Goal: Find specific page/section: Find specific page/section

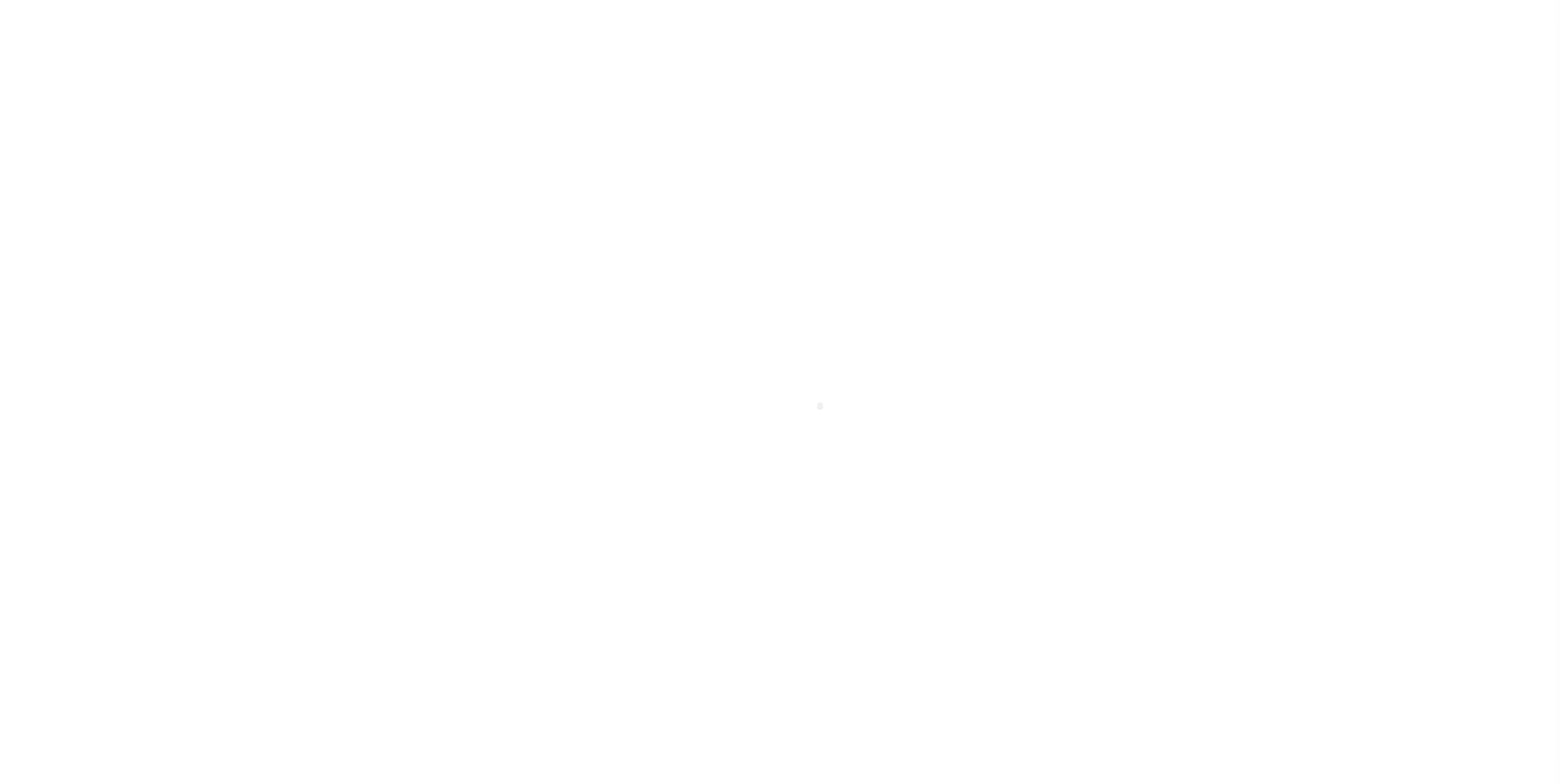
scroll to position [17, 0]
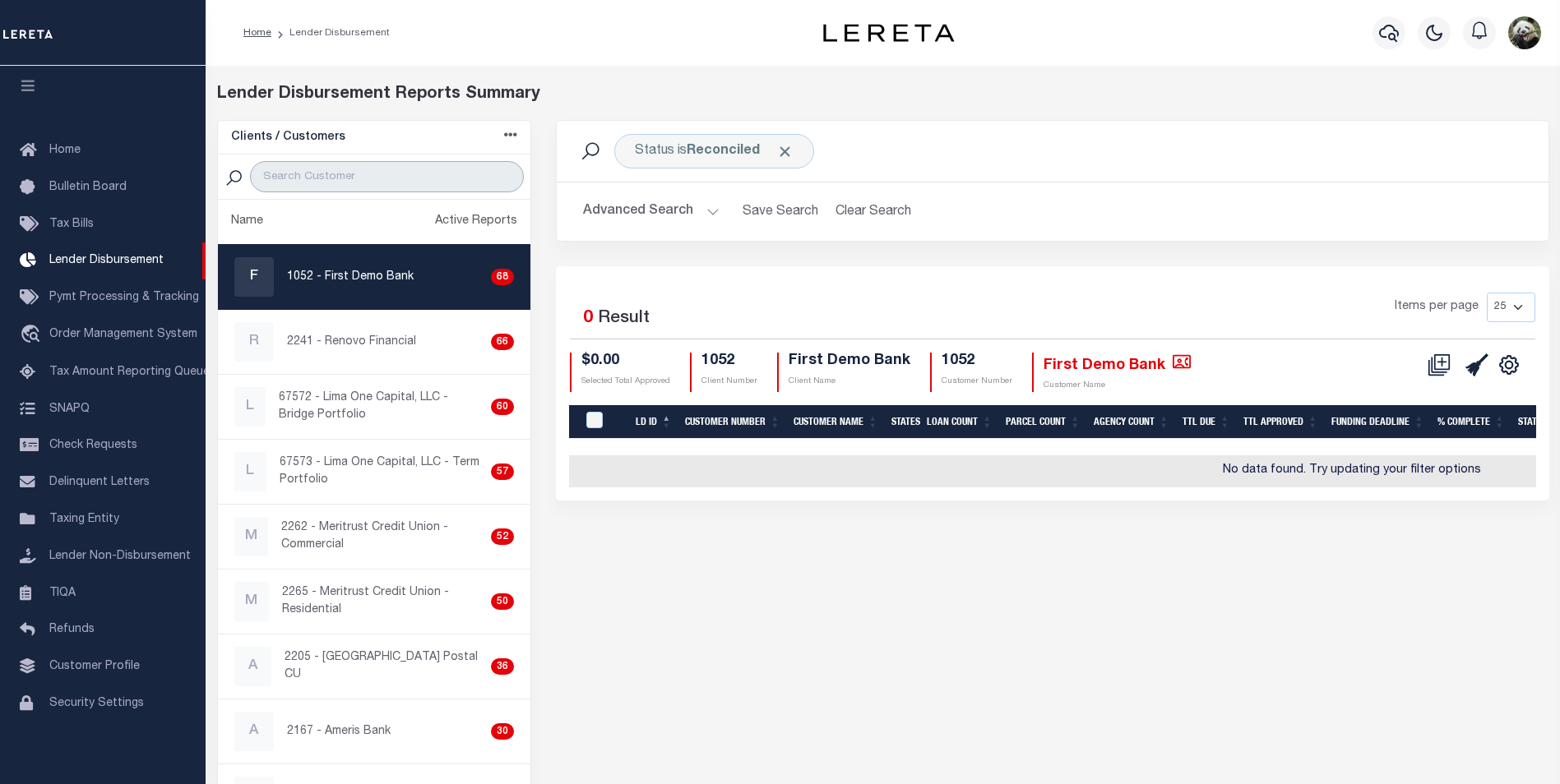
click at [377, 176] on input "search" at bounding box center [387, 177] width 274 height 32
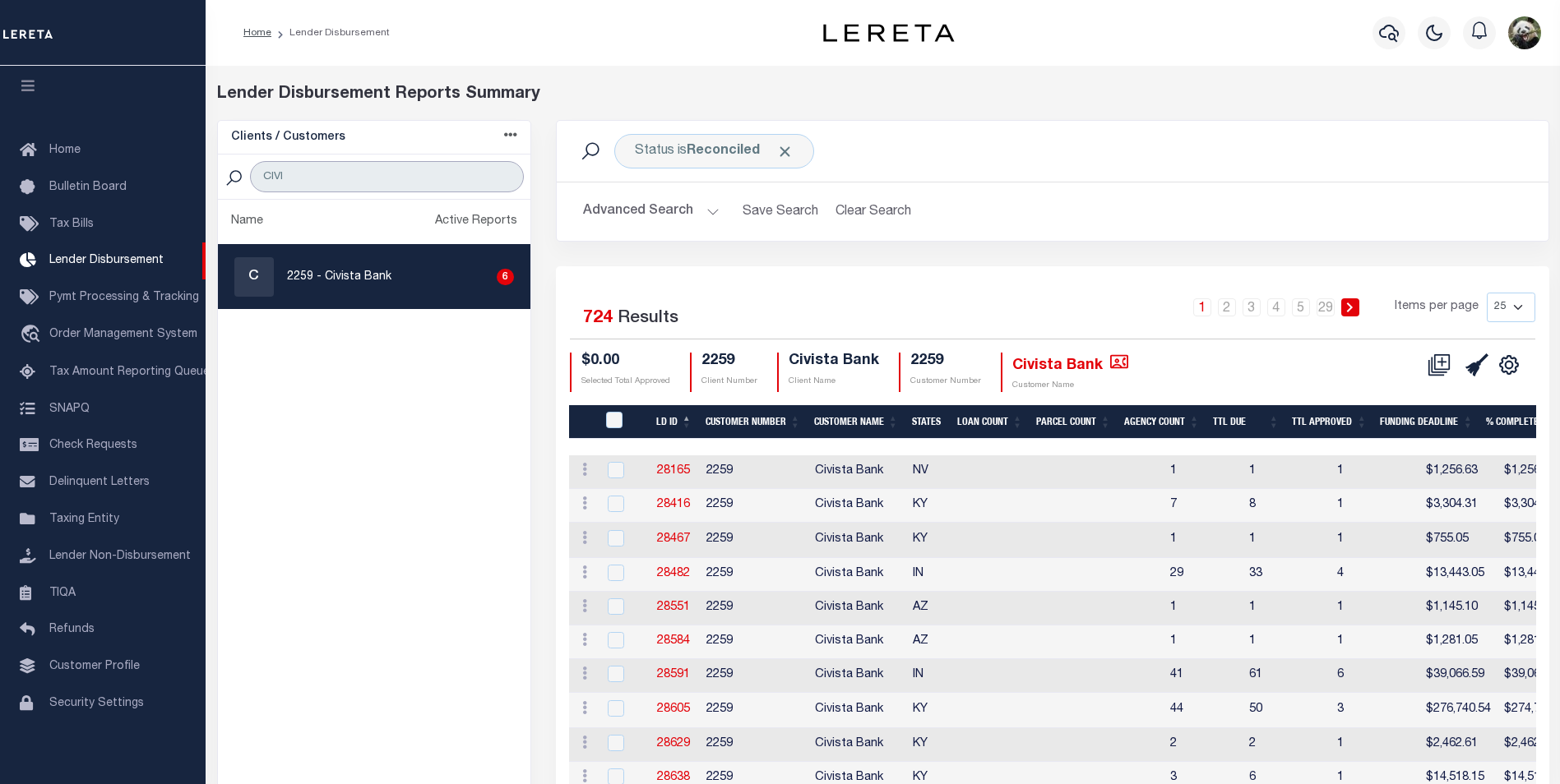
type input "CIVI"
click at [343, 295] on div "C 2259 - Civista Bank 6" at bounding box center [375, 276] width 281 height 39
checkbox input "true"
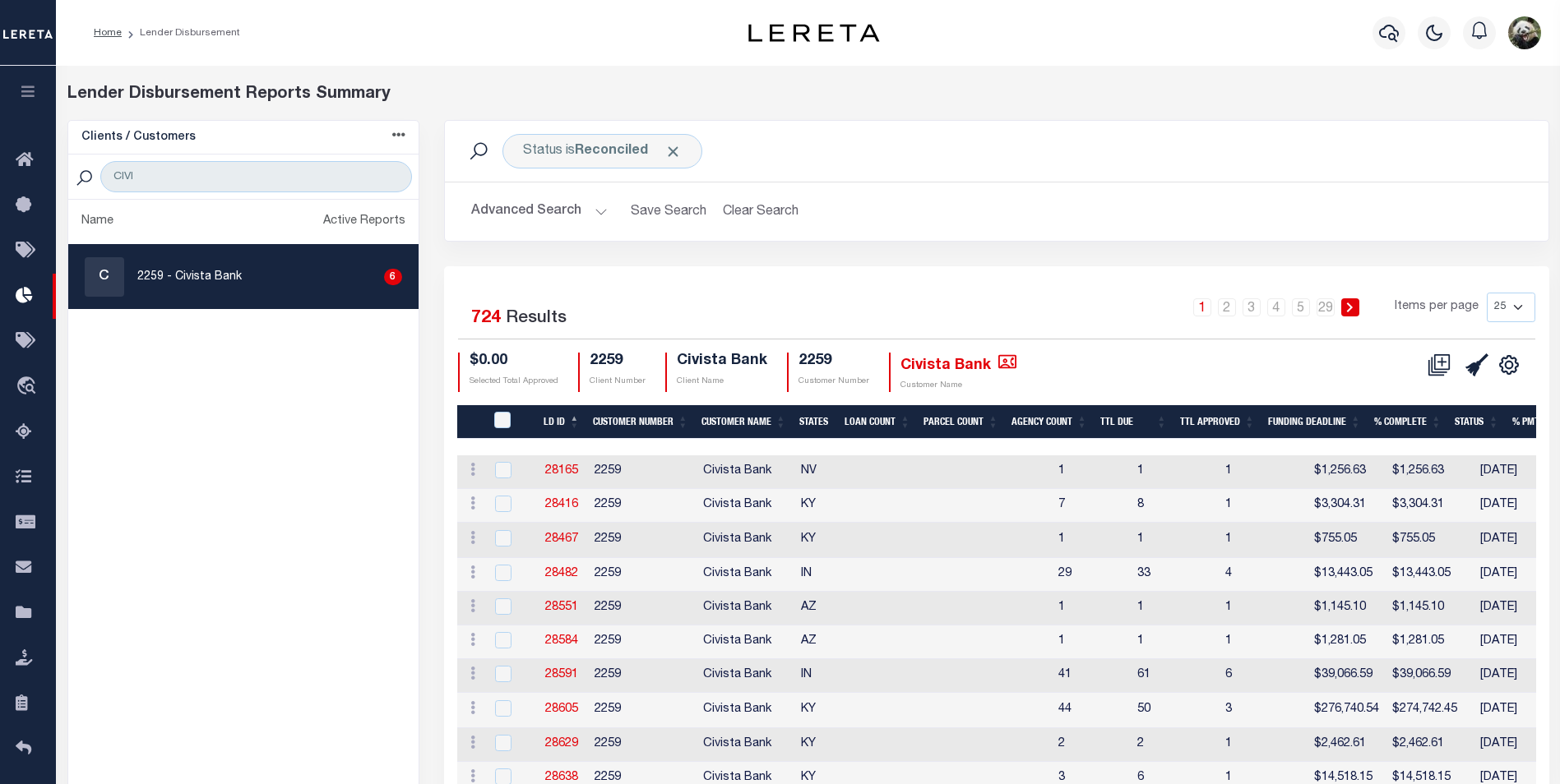
click at [1527, 309] on select "25 50 100 200" at bounding box center [1511, 308] width 48 height 30
select select "200"
click at [1487, 293] on select "25 50 100 200" at bounding box center [1511, 308] width 48 height 30
click at [1327, 313] on link "4" at bounding box center [1326, 307] width 18 height 18
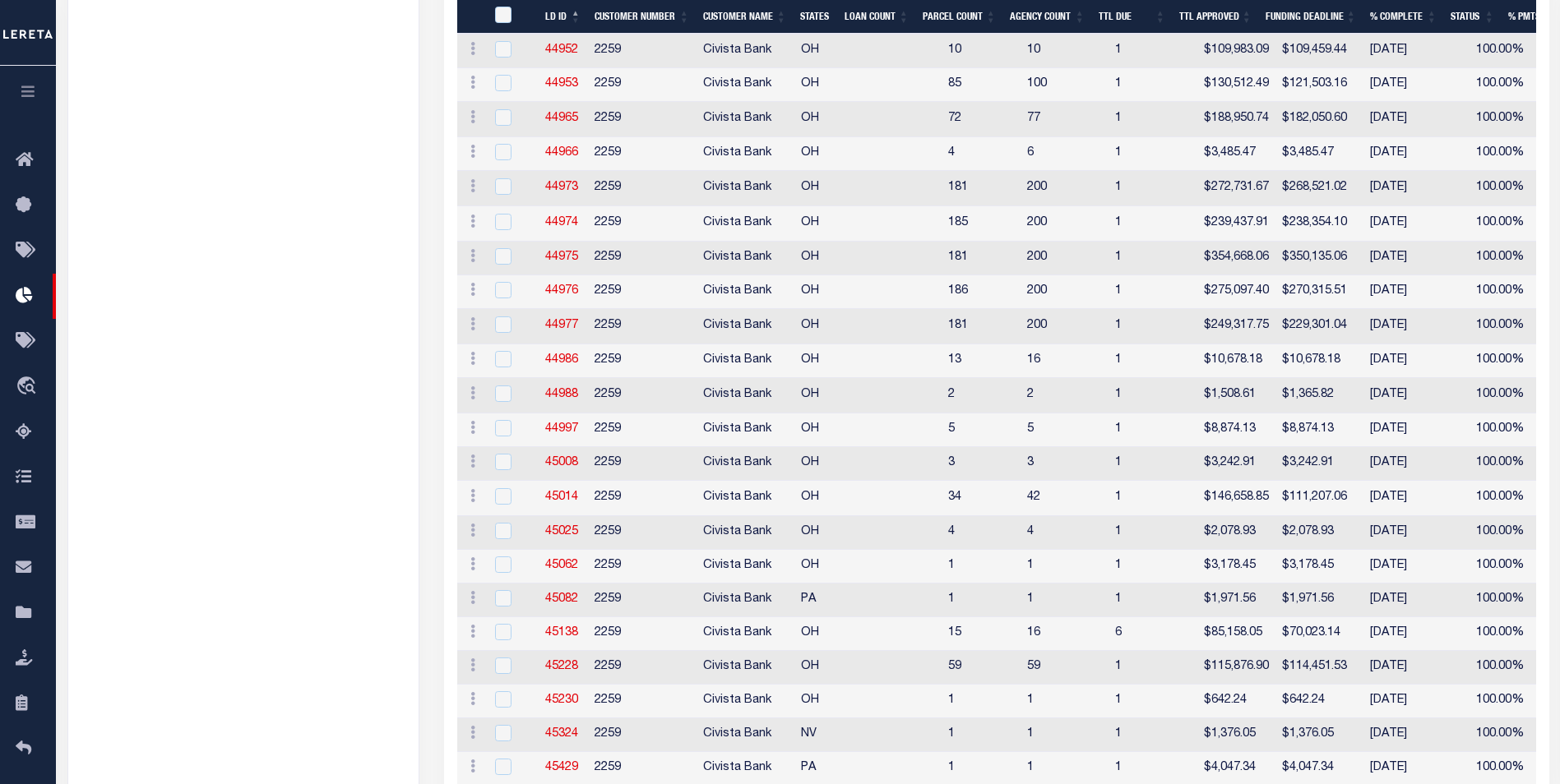
scroll to position [4110, 0]
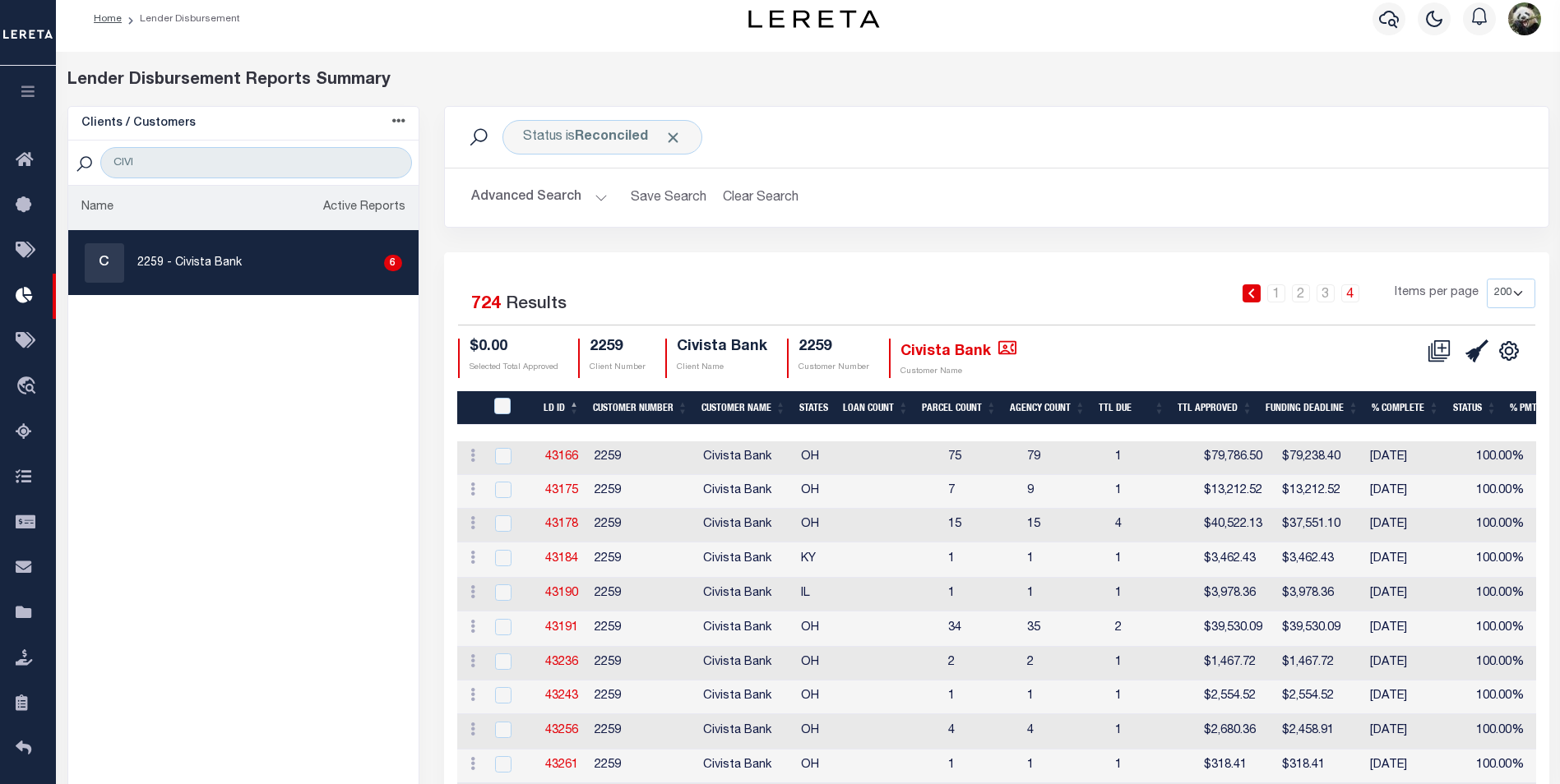
scroll to position [0, 0]
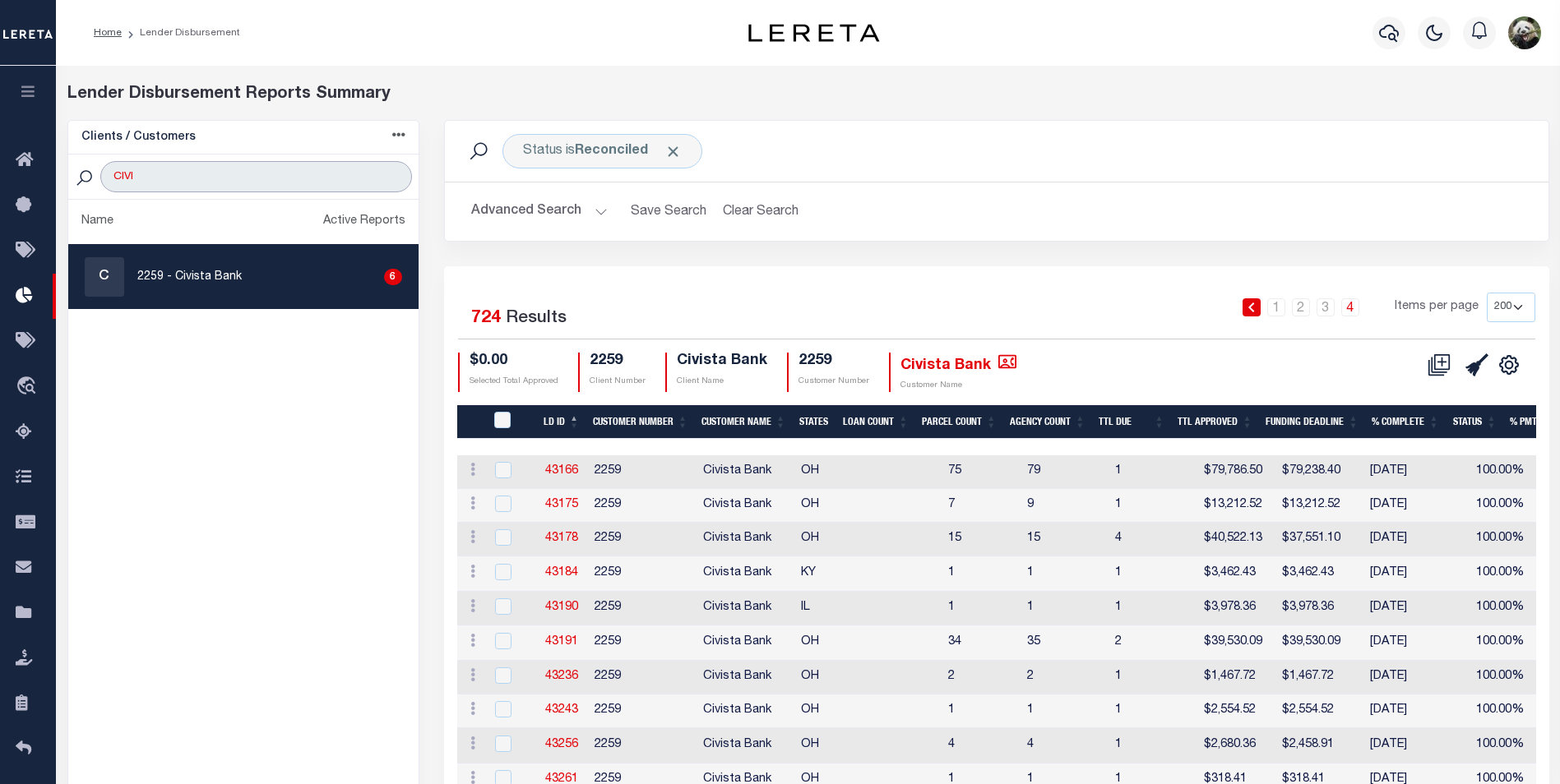
click at [268, 176] on input "CIVI" at bounding box center [255, 177] width 311 height 32
type input "BANK"
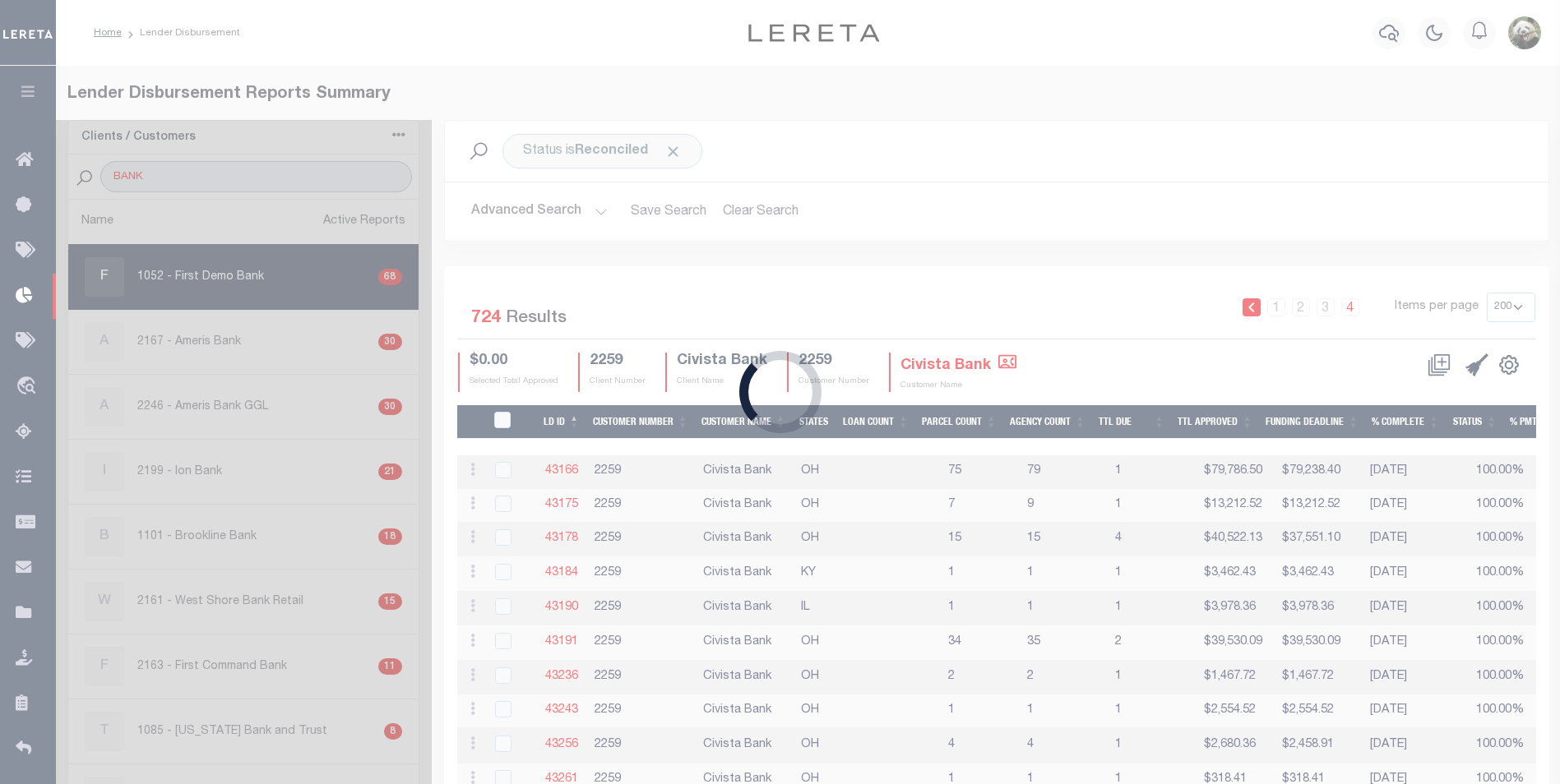
select select "200"
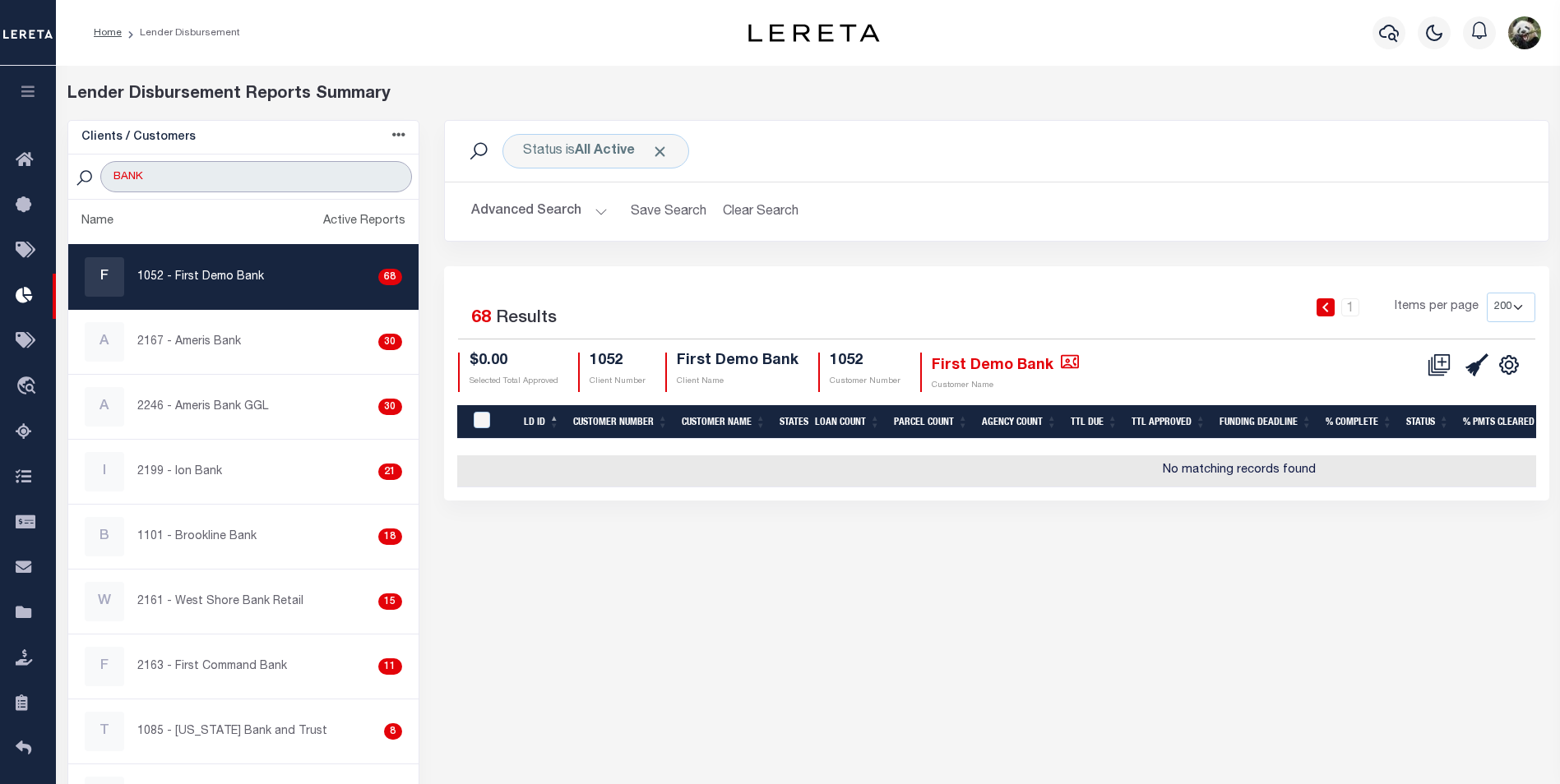
type input "BANK RHODE"
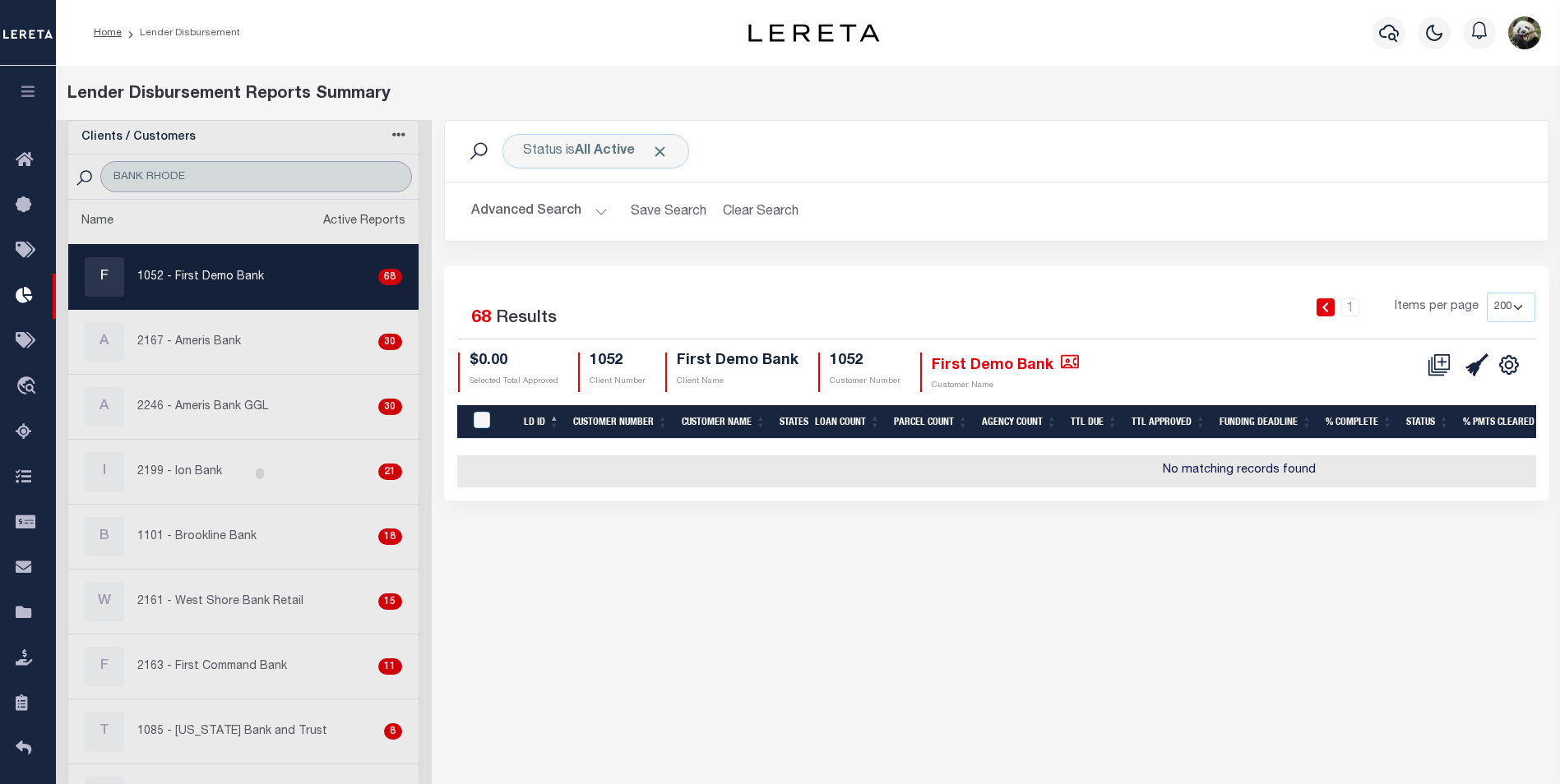
select select "200"
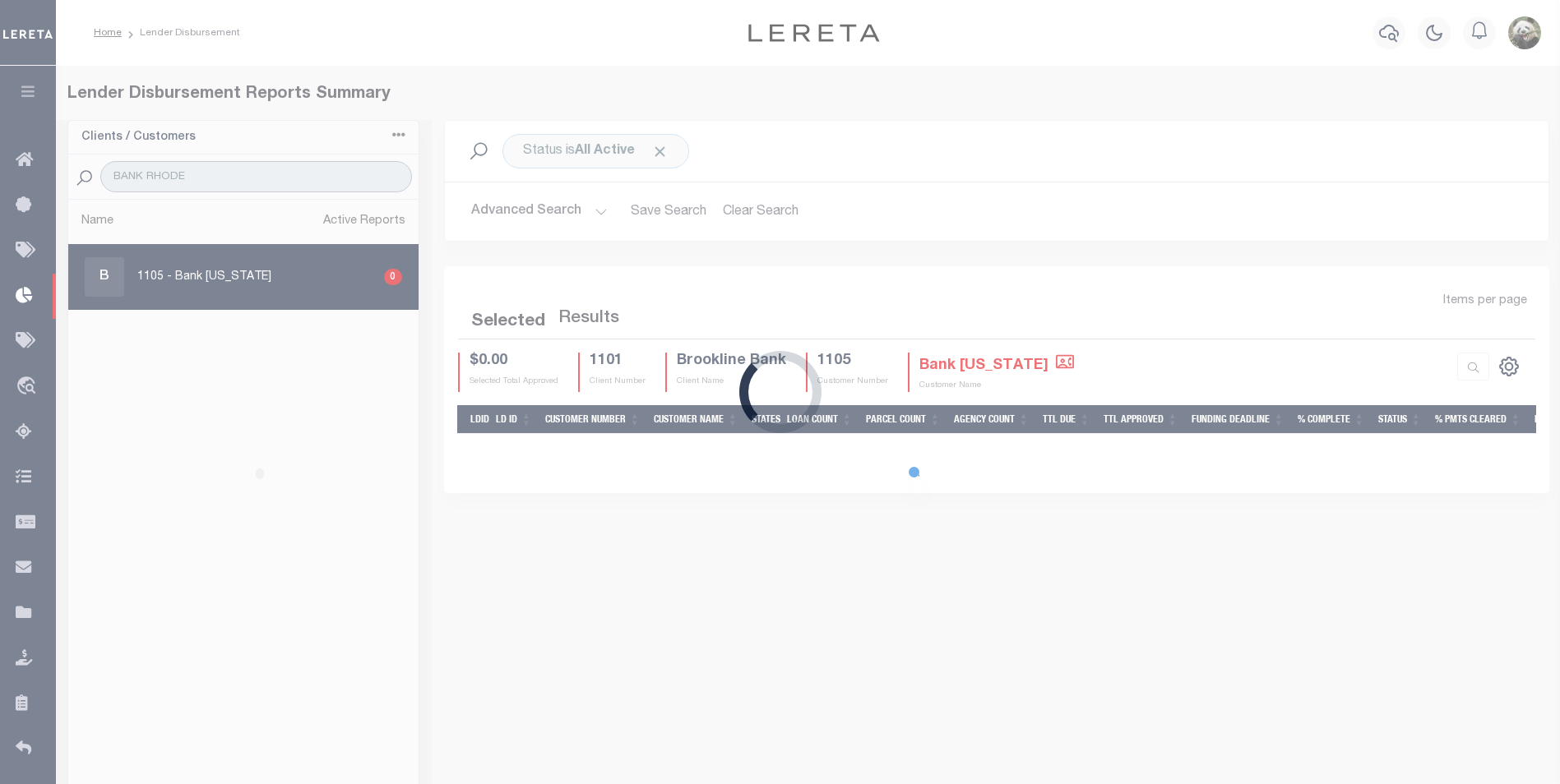
select select "200"
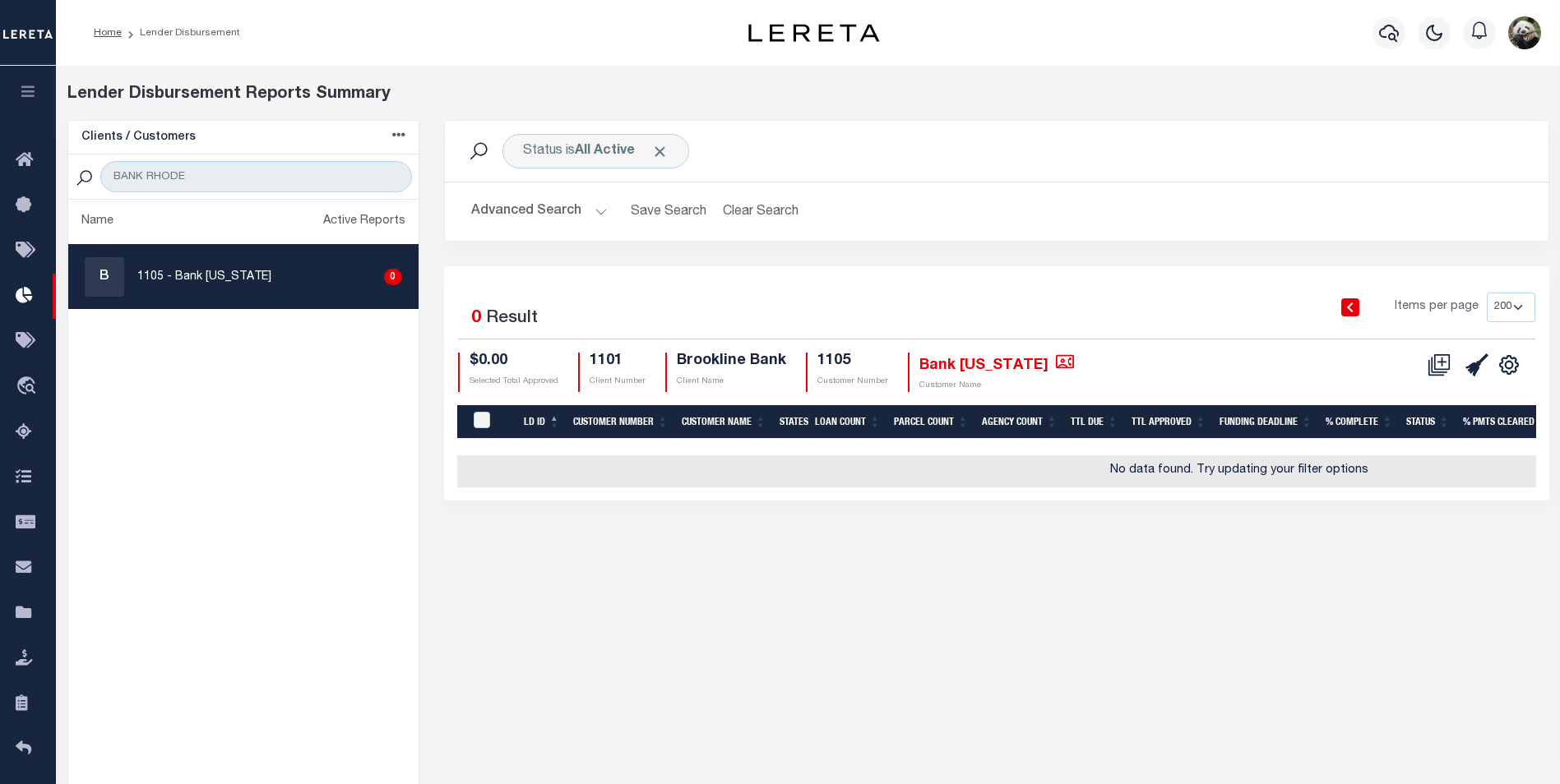
click at [224, 282] on p "1105 - Bank [US_STATE]" at bounding box center [204, 278] width 134 height 18
checkbox input "true"
click at [559, 146] on div "Status is All Active" at bounding box center [596, 151] width 187 height 34
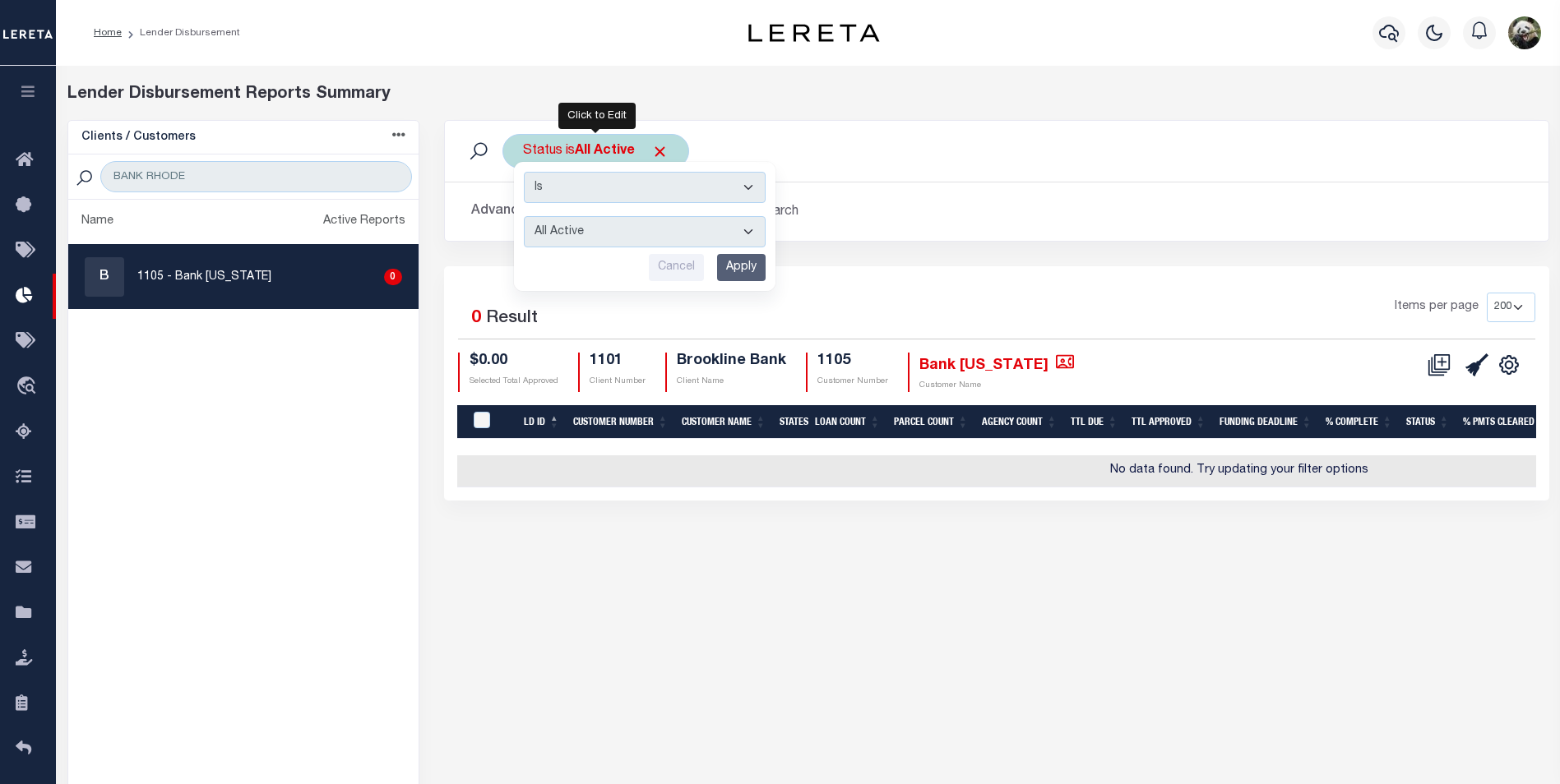
click at [593, 230] on select "All Active Approval In Progress Batching In Progress Complete Do Not Pay Escrow…" at bounding box center [645, 232] width 242 height 32
select select "REC"
click at [524, 217] on select "All Active Approval In Progress Batching In Progress Complete Do Not Pay Escrow…" at bounding box center [645, 232] width 242 height 32
click at [734, 263] on input "Apply" at bounding box center [741, 267] width 48 height 27
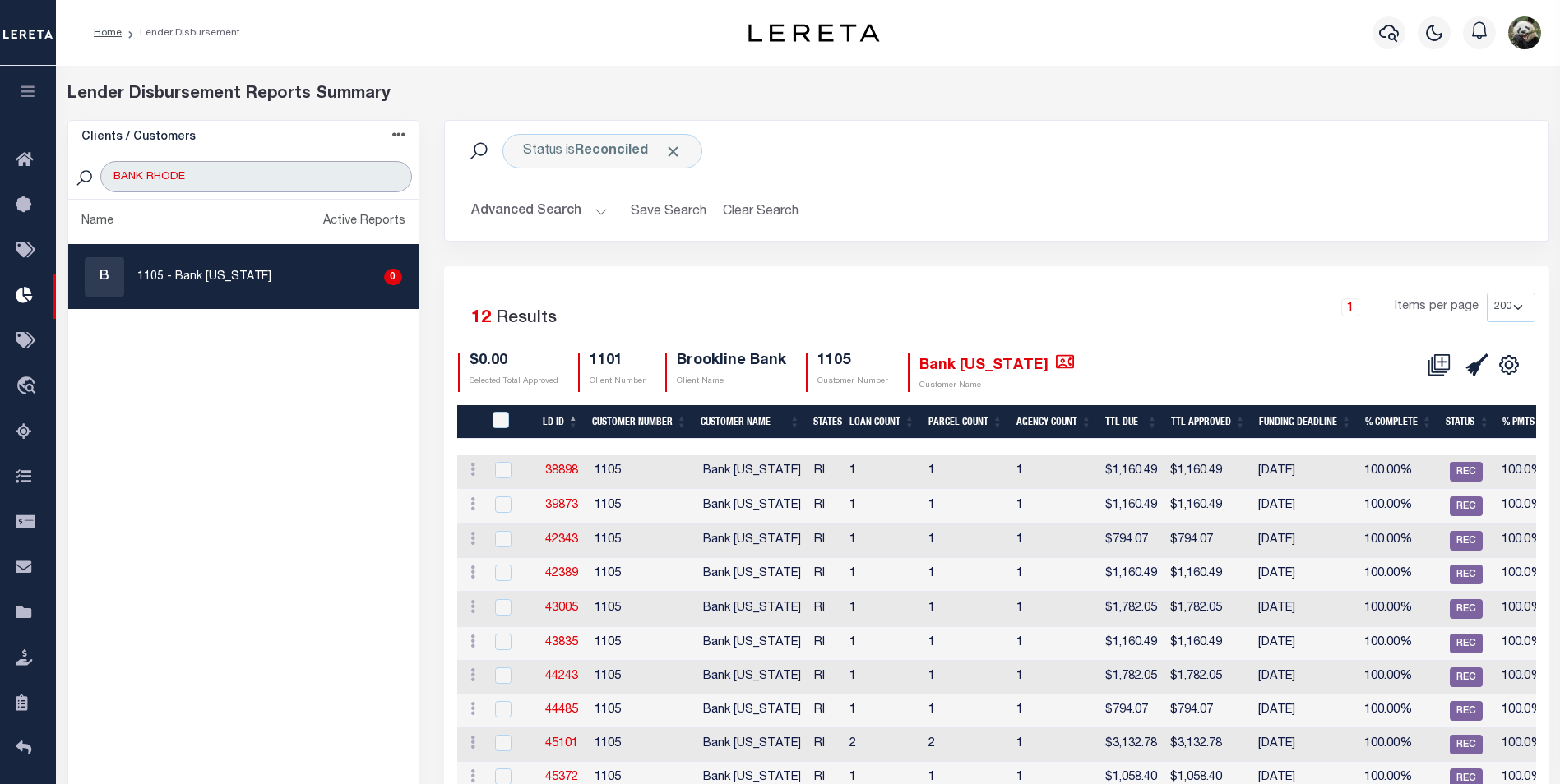
click at [327, 173] on input "BANK RHODE" at bounding box center [255, 177] width 311 height 32
click at [326, 172] on input "BANK RHODE" at bounding box center [255, 177] width 311 height 32
click at [331, 170] on input "BANK RHODE" at bounding box center [255, 177] width 311 height 32
click at [331, 171] on input "BANK RHODE" at bounding box center [255, 177] width 311 height 32
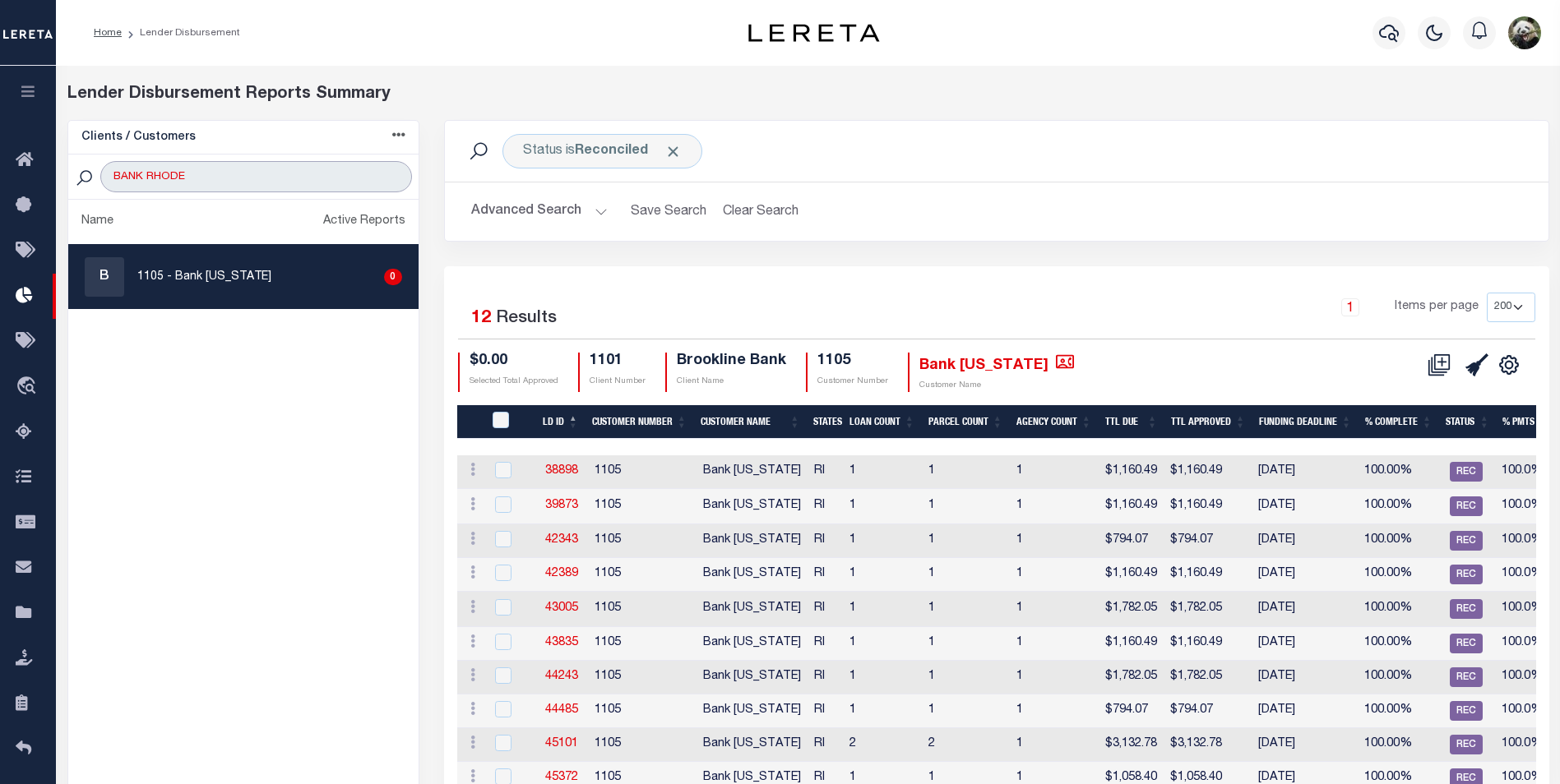
click at [327, 171] on input "BANK RHODE" at bounding box center [255, 177] width 311 height 32
click at [329, 171] on input "BANK RHODE" at bounding box center [255, 177] width 311 height 32
drag, startPoint x: 330, startPoint y: 172, endPoint x: 83, endPoint y: 159, distance: 247.3
click at [83, 159] on div "BANK RHODE" at bounding box center [243, 177] width 350 height 46
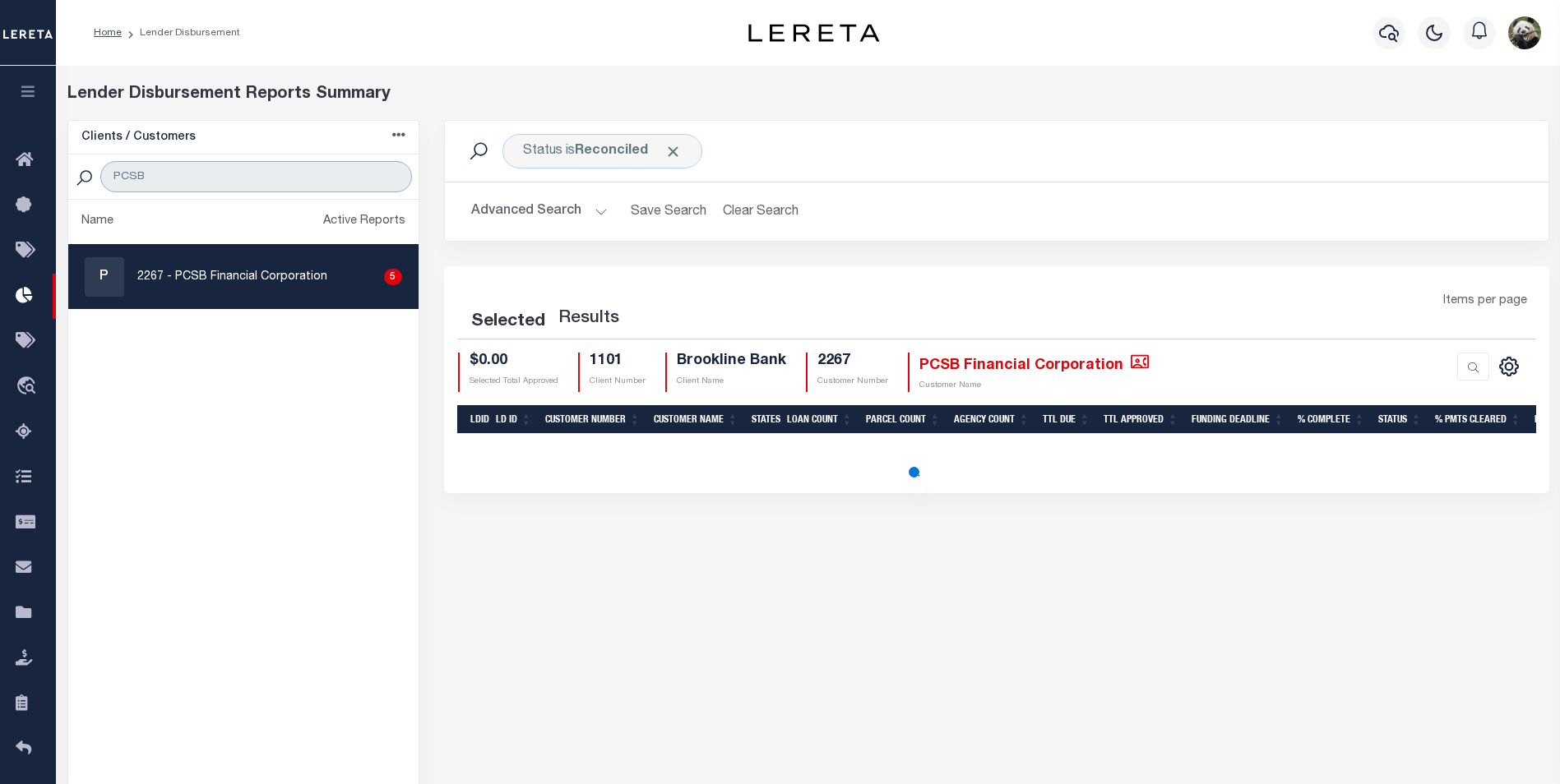
type input "PCSB"
click at [218, 303] on link "P 2267 - PCSB Financial Corporation 5" at bounding box center [243, 276] width 350 height 64
checkbox input "true"
select select "200"
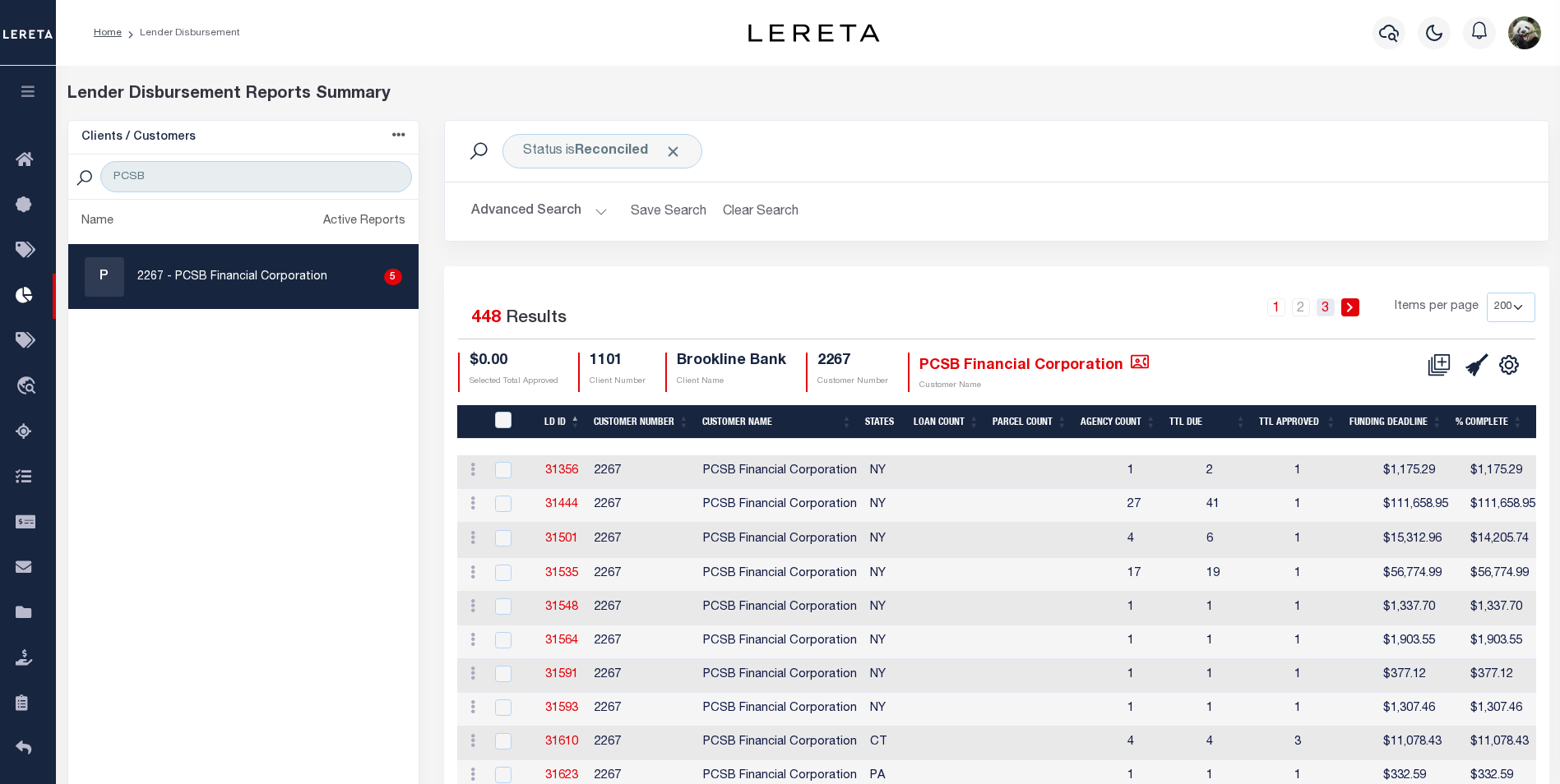
click at [1327, 308] on link "3" at bounding box center [1326, 307] width 18 height 18
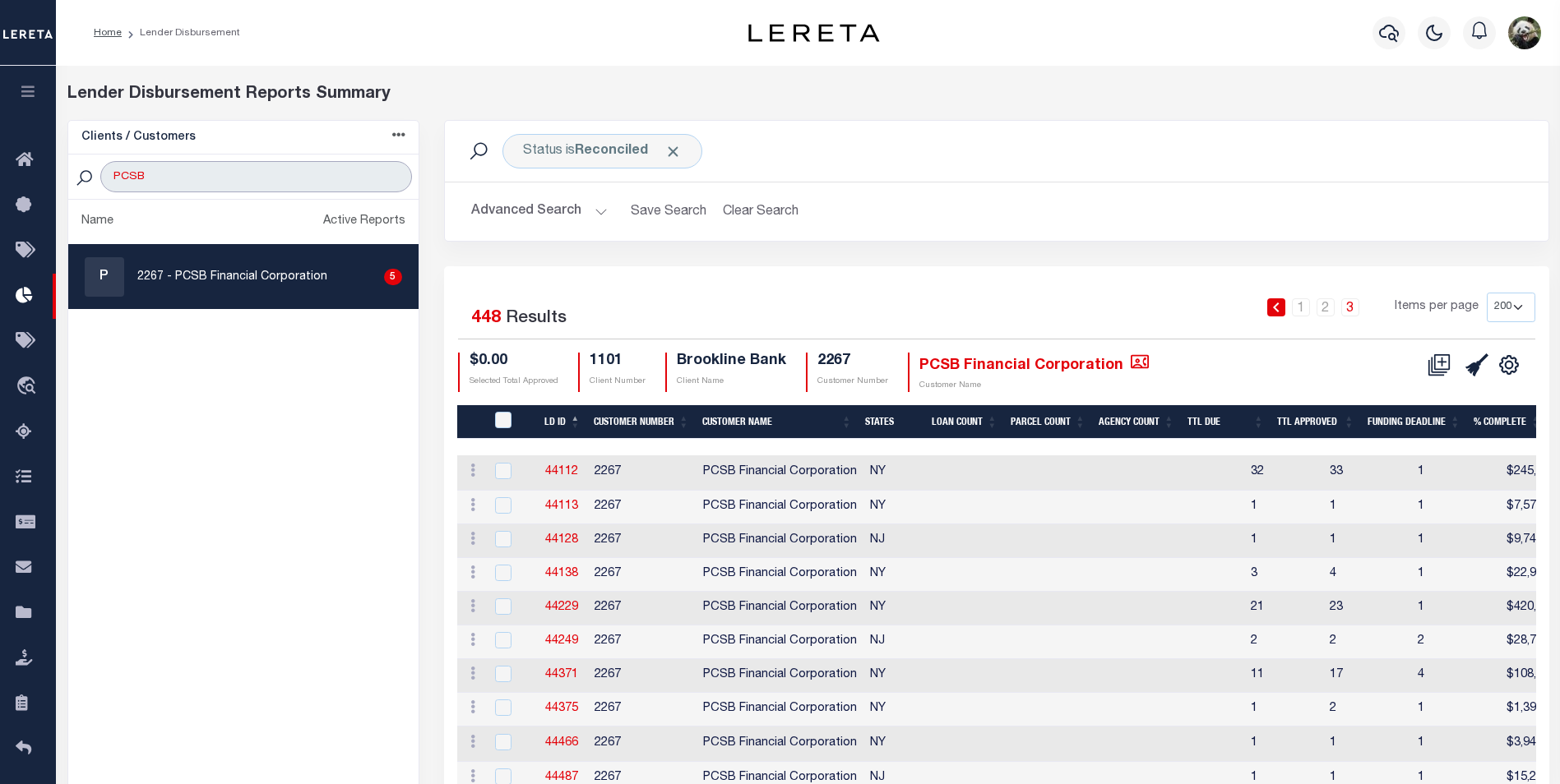
click at [272, 174] on input "PCSB" at bounding box center [255, 177] width 311 height 32
click at [272, 175] on input "PCSB" at bounding box center [255, 177] width 311 height 32
type input "WEST"
select select "200"
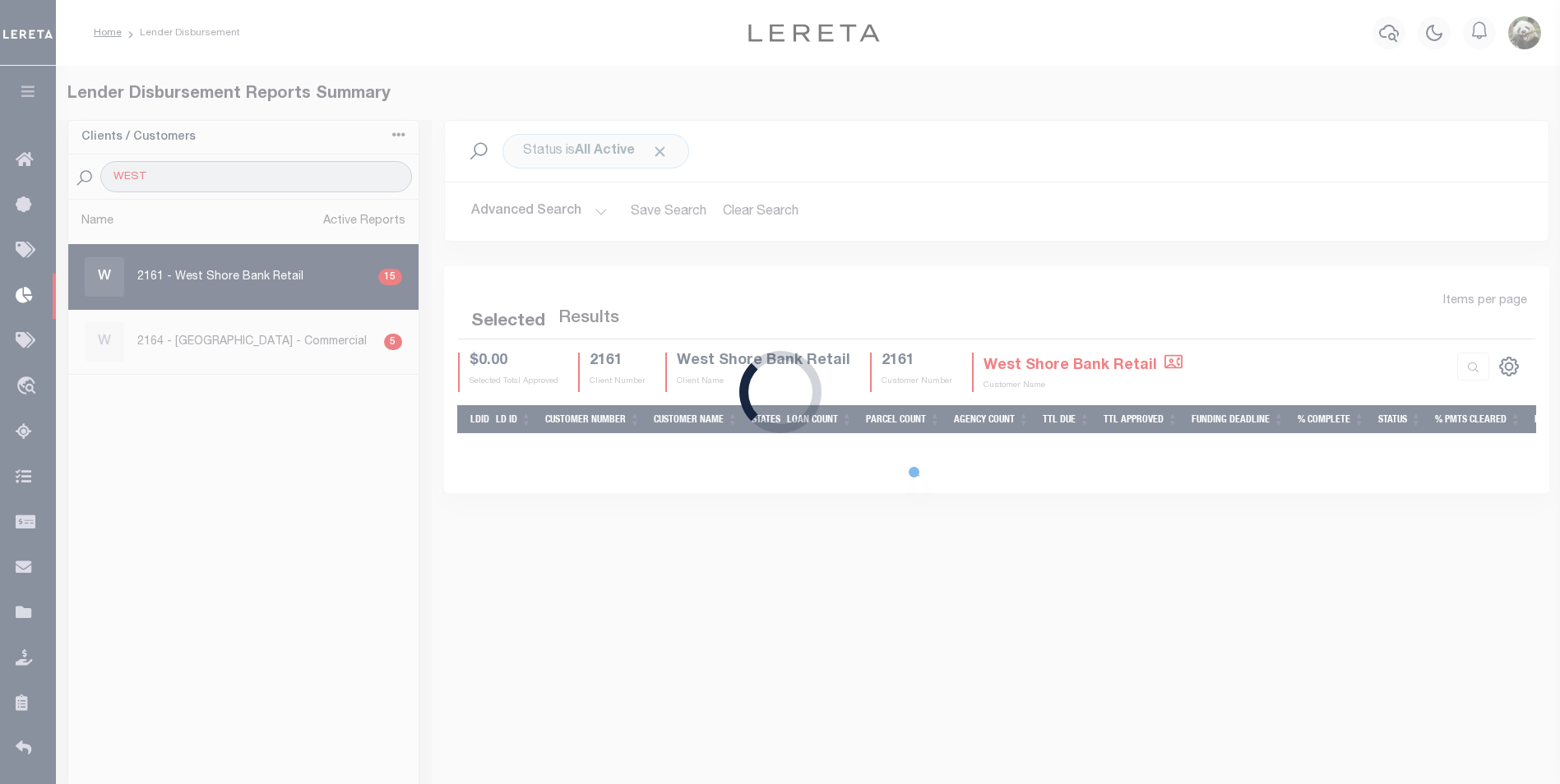
type input "WEST SH"
select select "200"
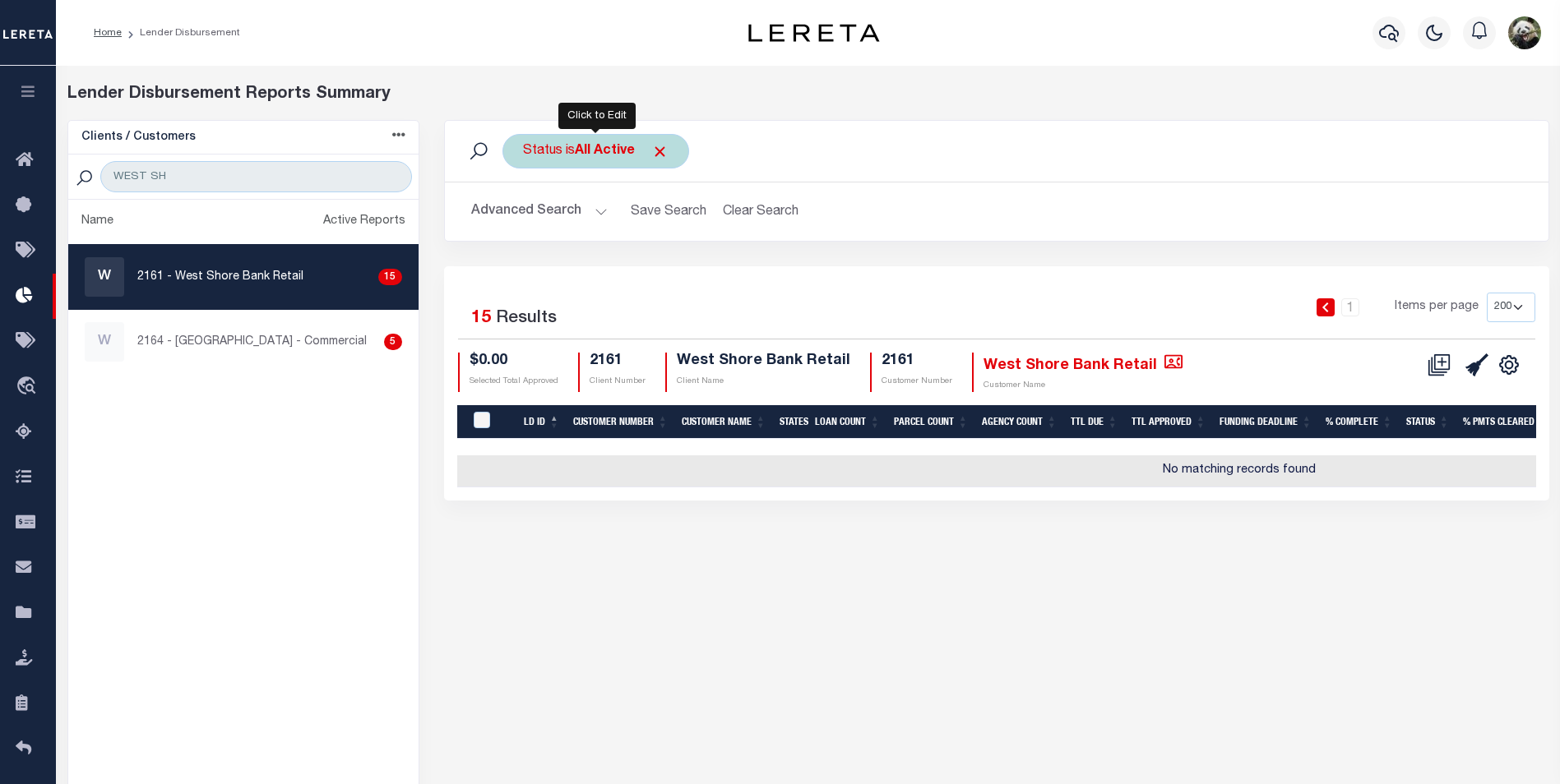
click at [612, 153] on b "All Active" at bounding box center [605, 151] width 60 height 13
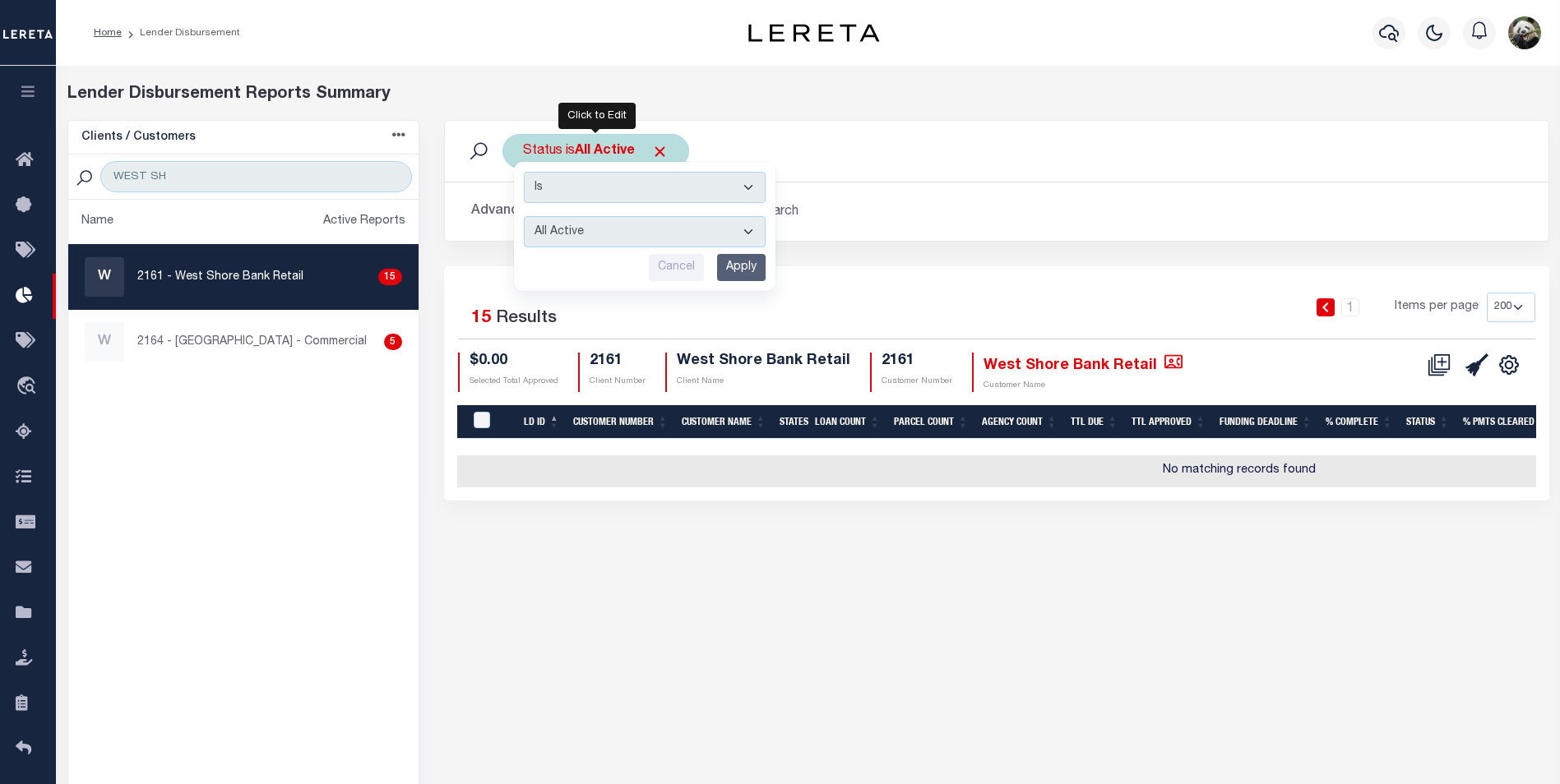
click at [608, 231] on select "All Active Approval In Progress Batching In Progress Complete Do Not Pay Escrow…" at bounding box center [645, 232] width 242 height 32
select select "REC"
click at [524, 217] on select "All Active Approval In Progress Batching In Progress Complete Do Not Pay Escrow…" at bounding box center [645, 232] width 242 height 32
click at [745, 261] on input "Apply" at bounding box center [741, 267] width 48 height 27
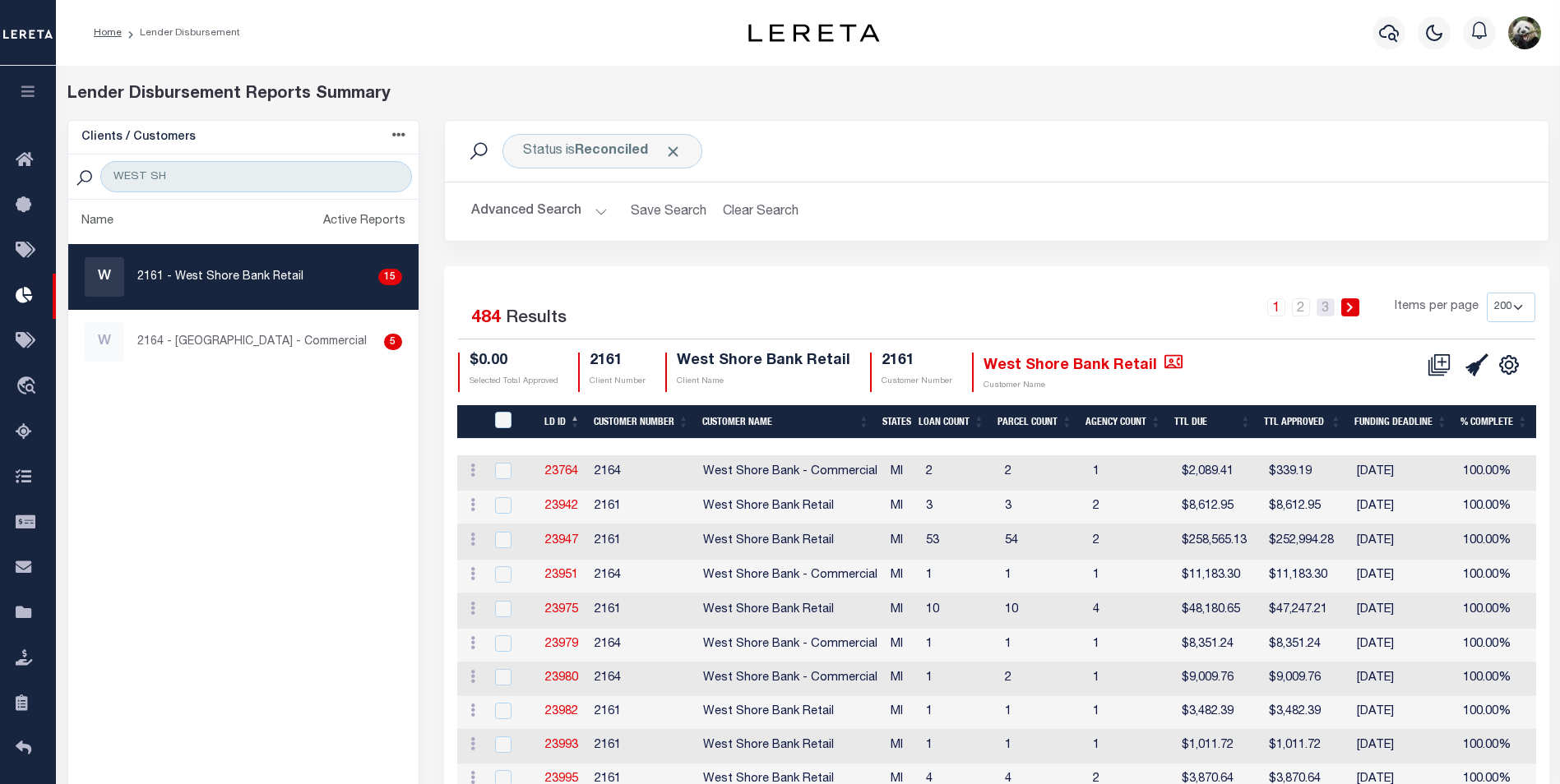
click at [1321, 309] on link "3" at bounding box center [1326, 307] width 18 height 18
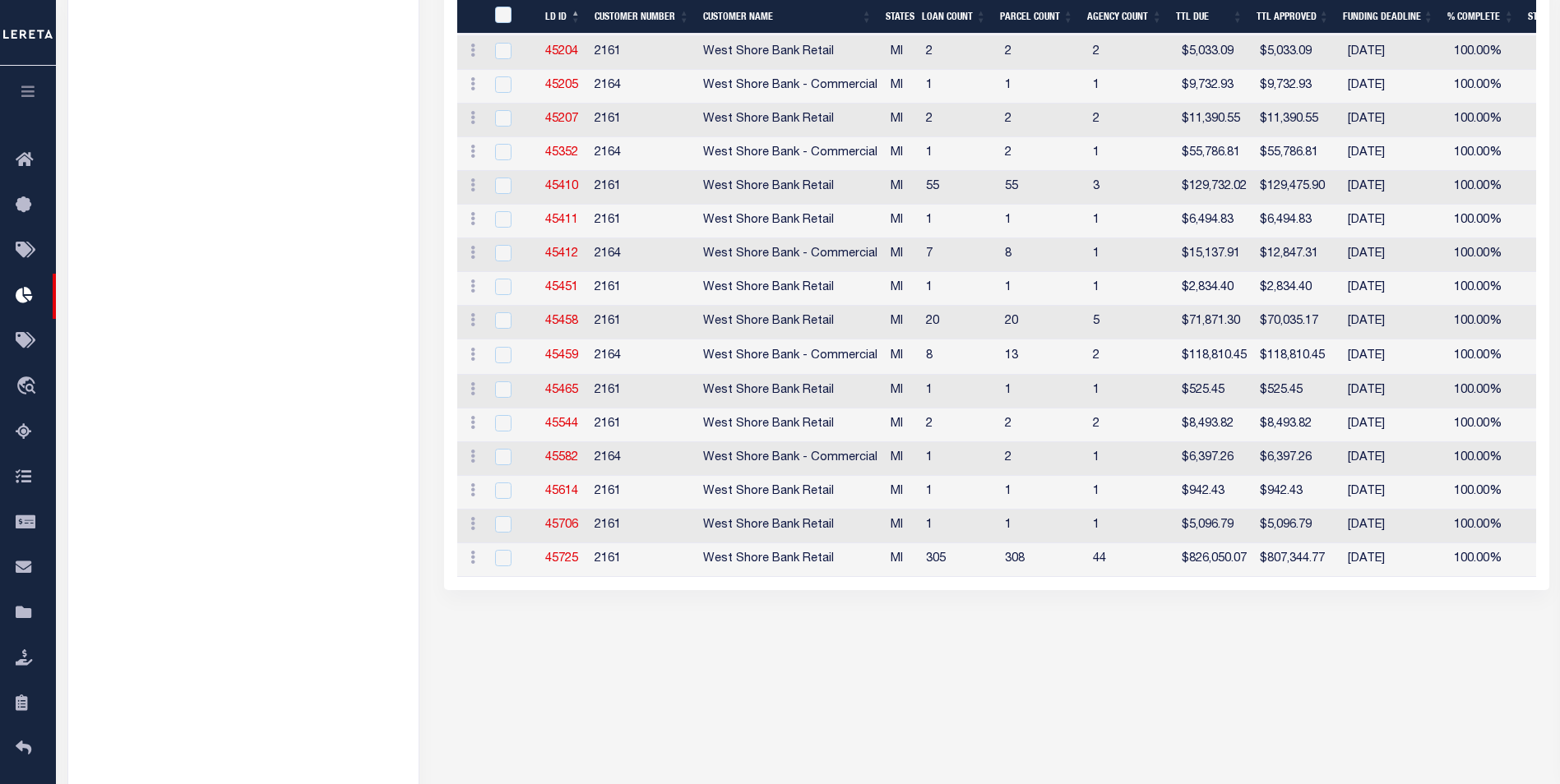
scroll to position [2379, 0]
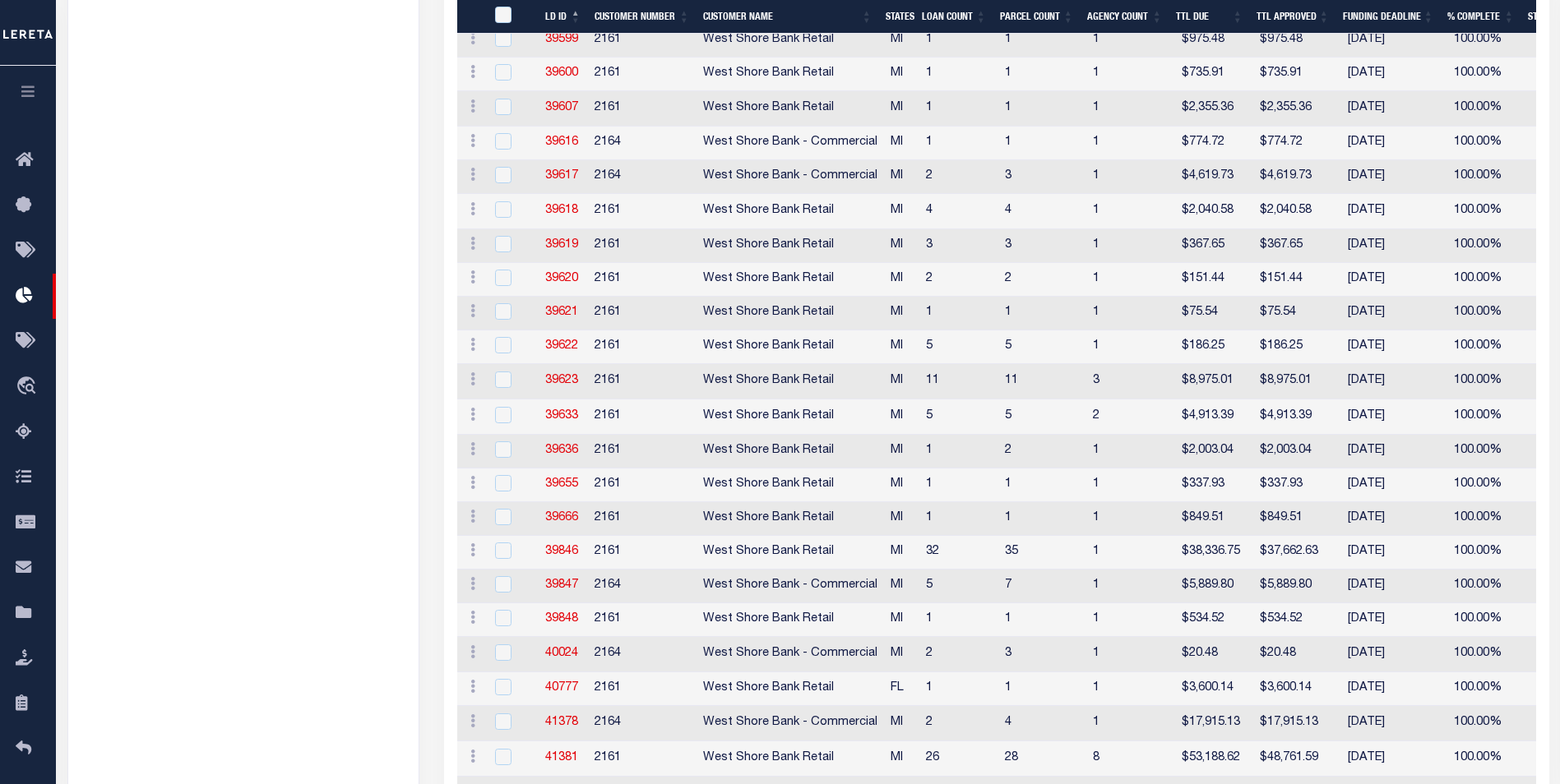
scroll to position [0, 0]
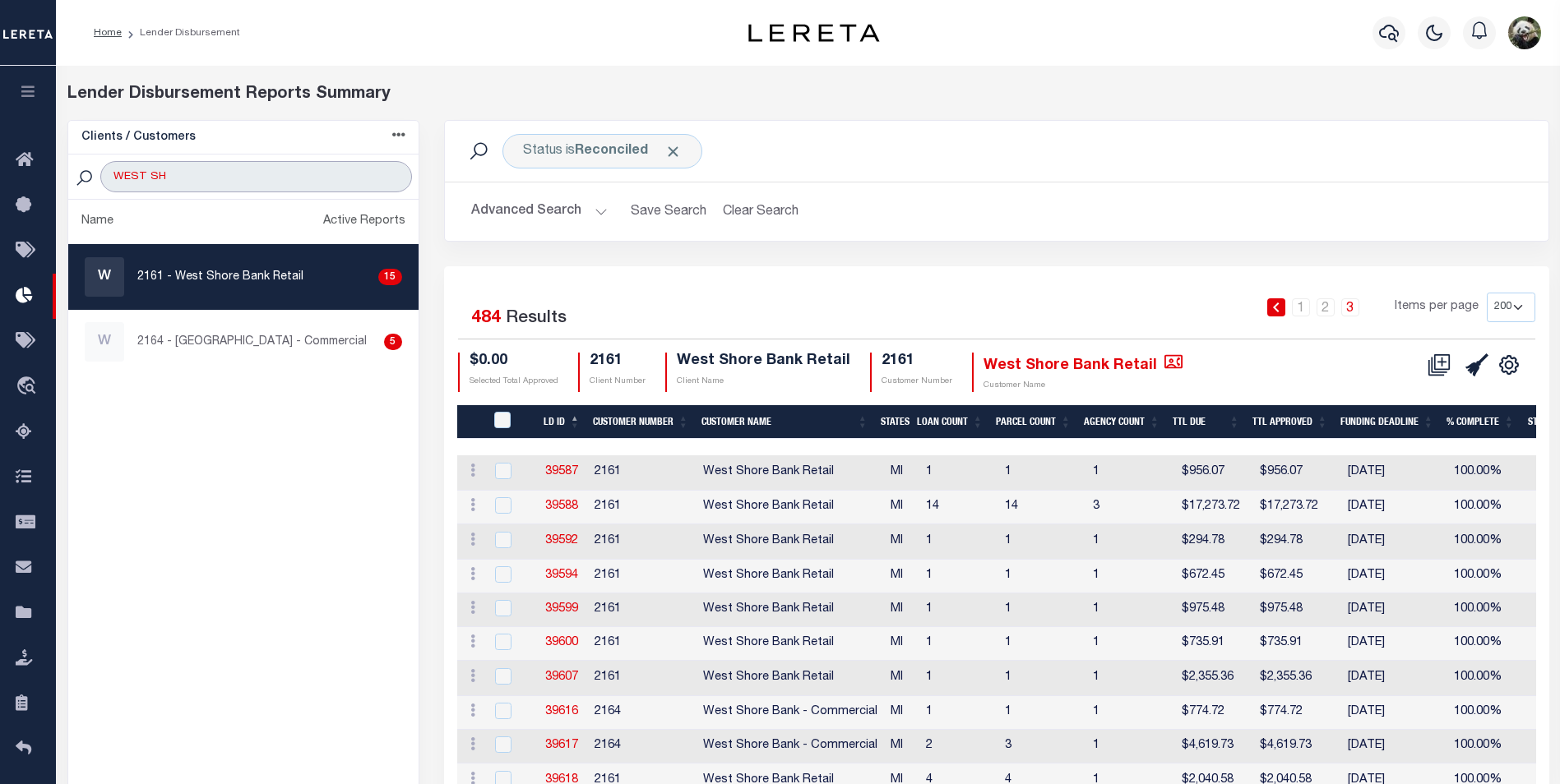
click at [215, 176] on input "WEST SH" at bounding box center [255, 177] width 311 height 32
click at [214, 176] on input "WEST SH" at bounding box center [255, 177] width 311 height 32
click at [212, 178] on input "WEST SH" at bounding box center [255, 177] width 311 height 32
type input "KIV"
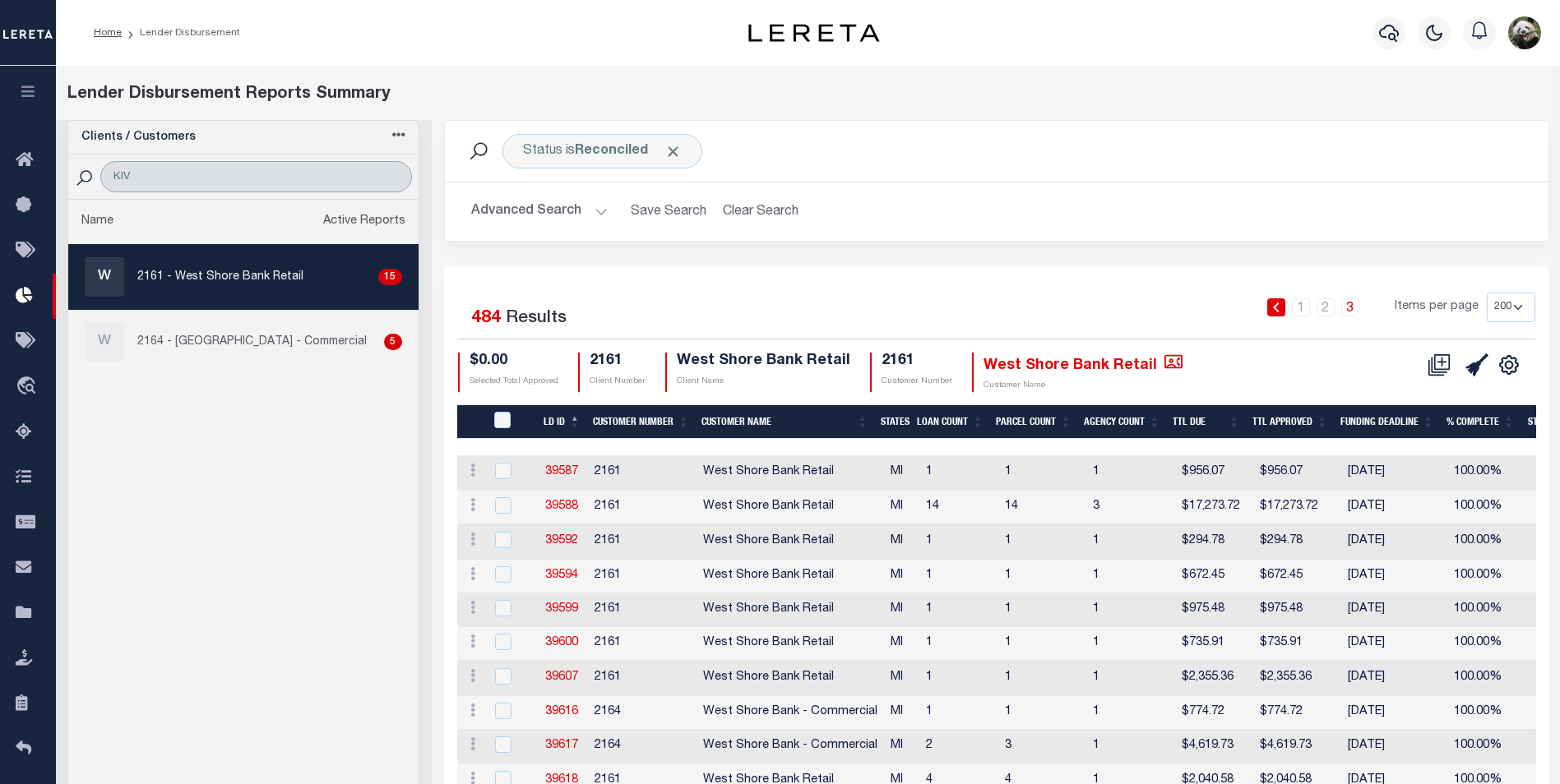
select select "200"
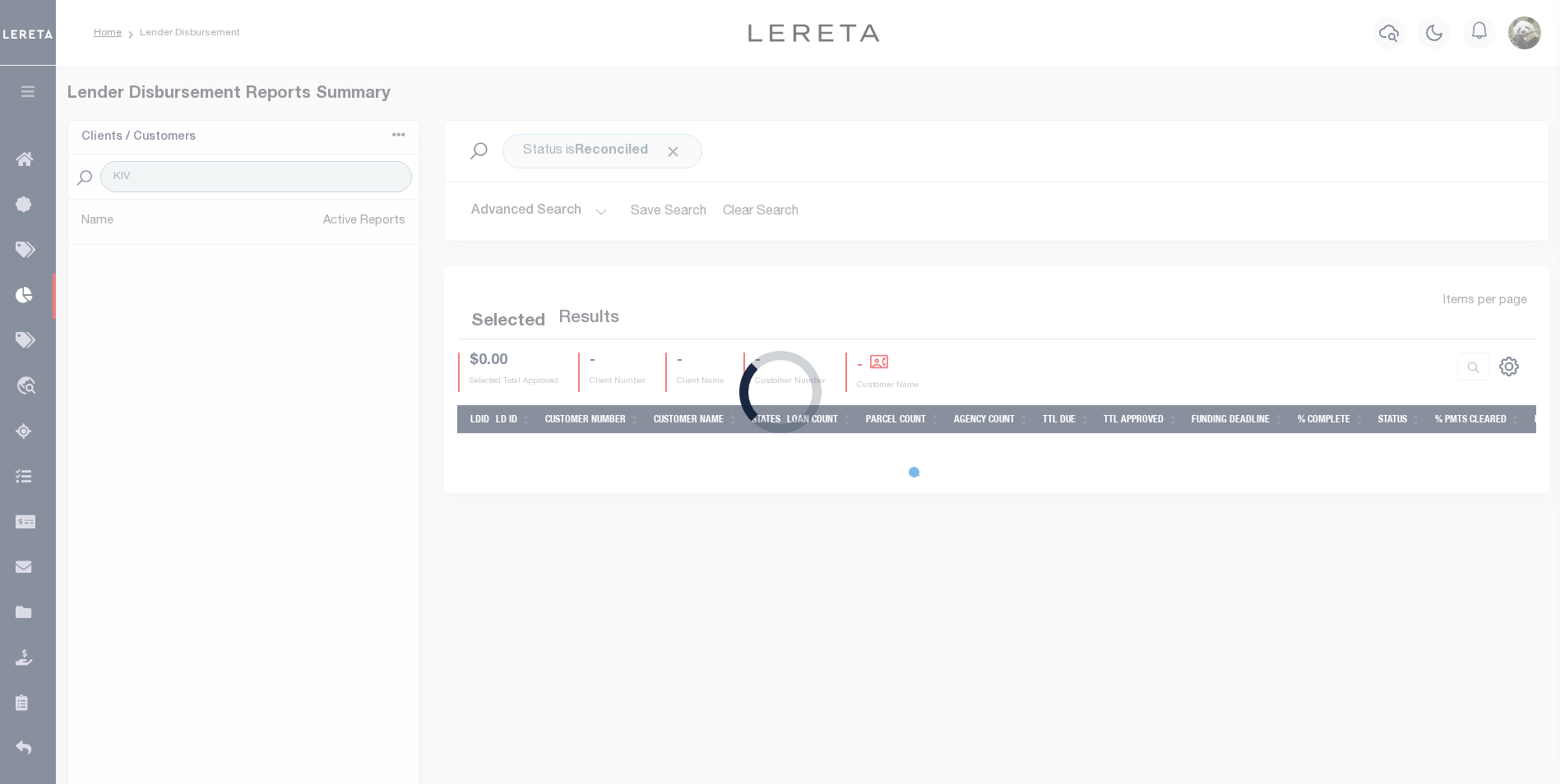
select select "200"
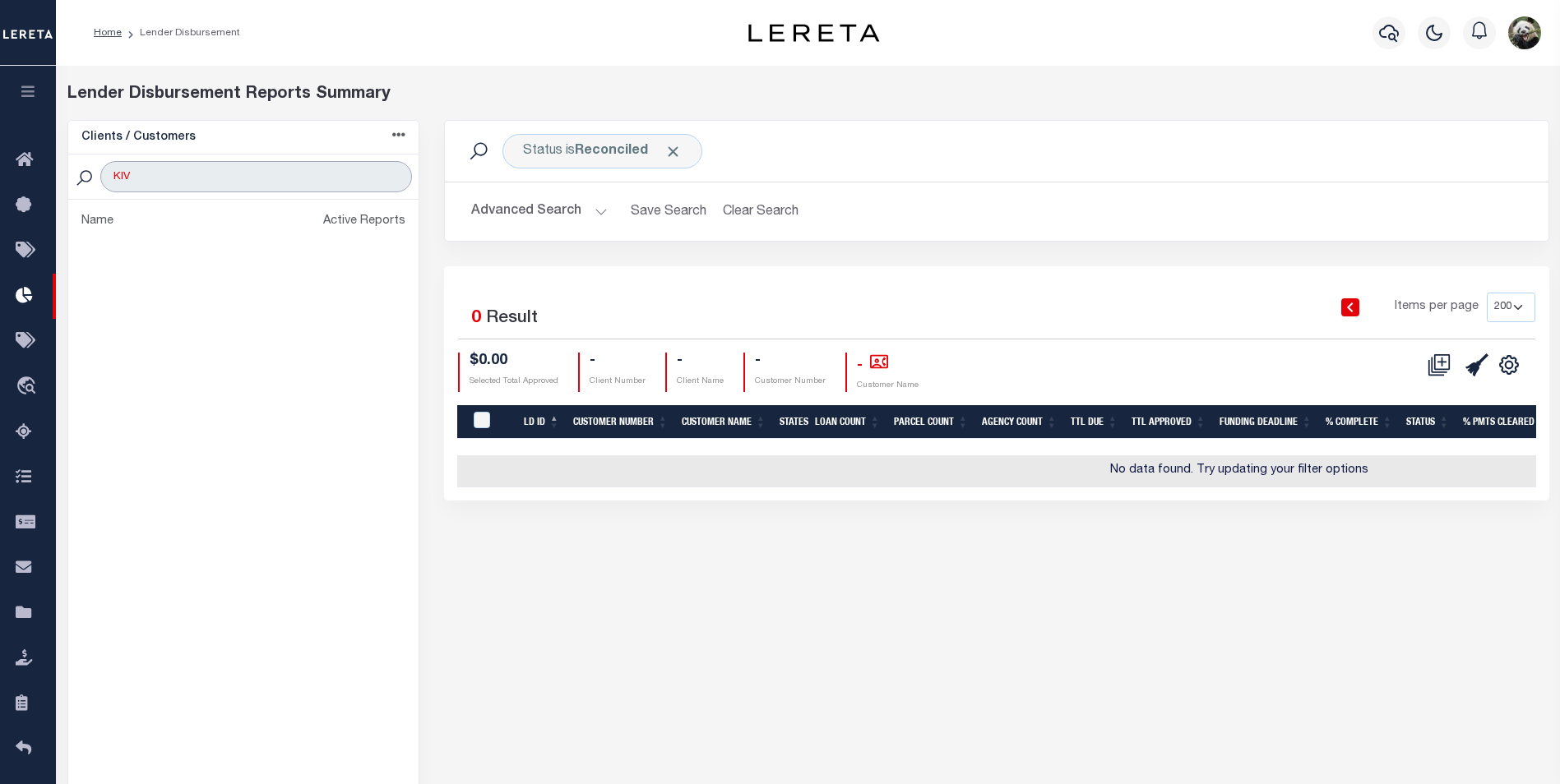
click at [194, 178] on input "KIV" at bounding box center [255, 177] width 311 height 32
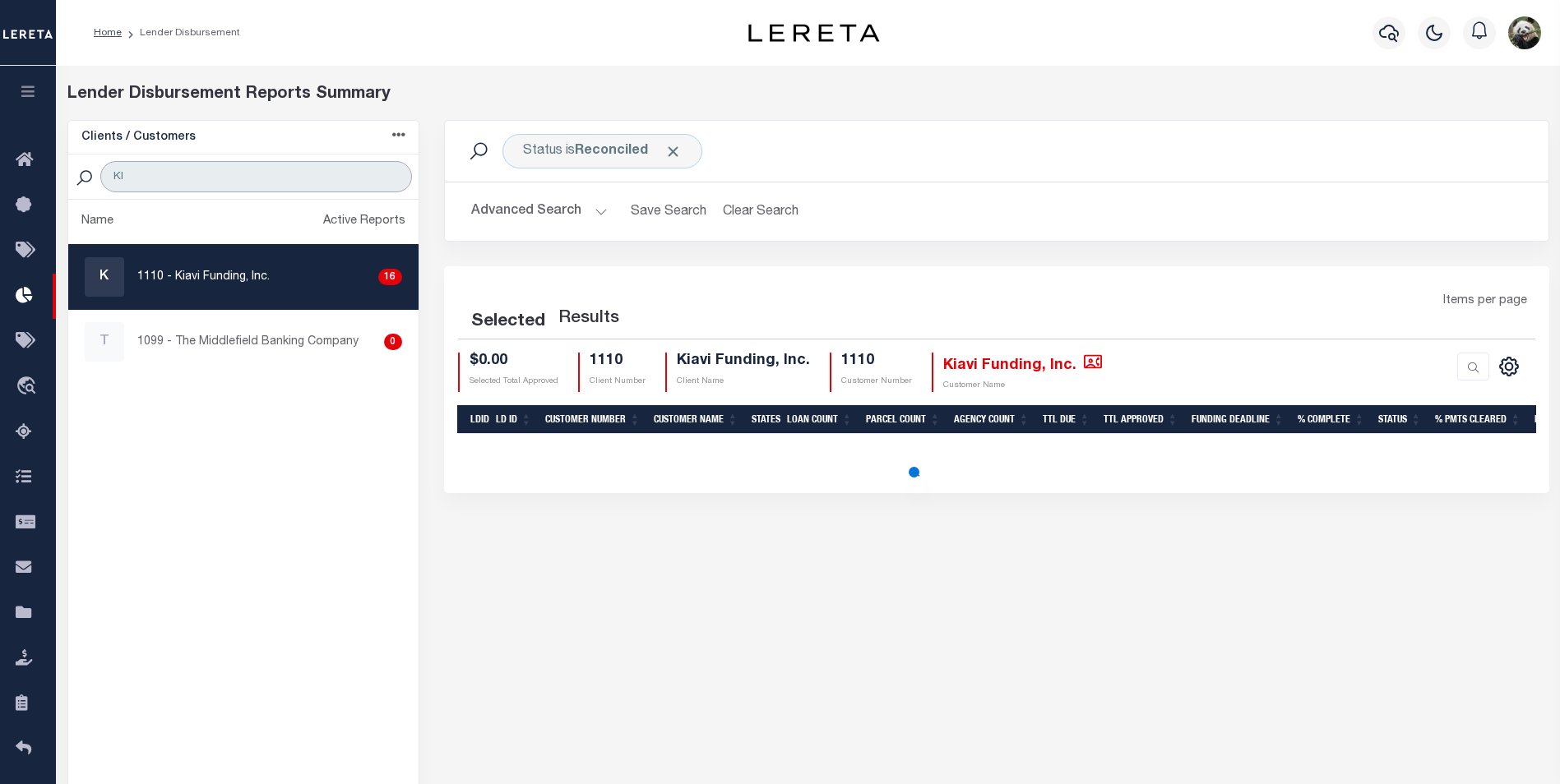
type input "KI"
click at [289, 284] on div "K 1110 - Kiavi Funding, Inc. 16" at bounding box center [244, 276] width 318 height 39
checkbox input "true"
select select "200"
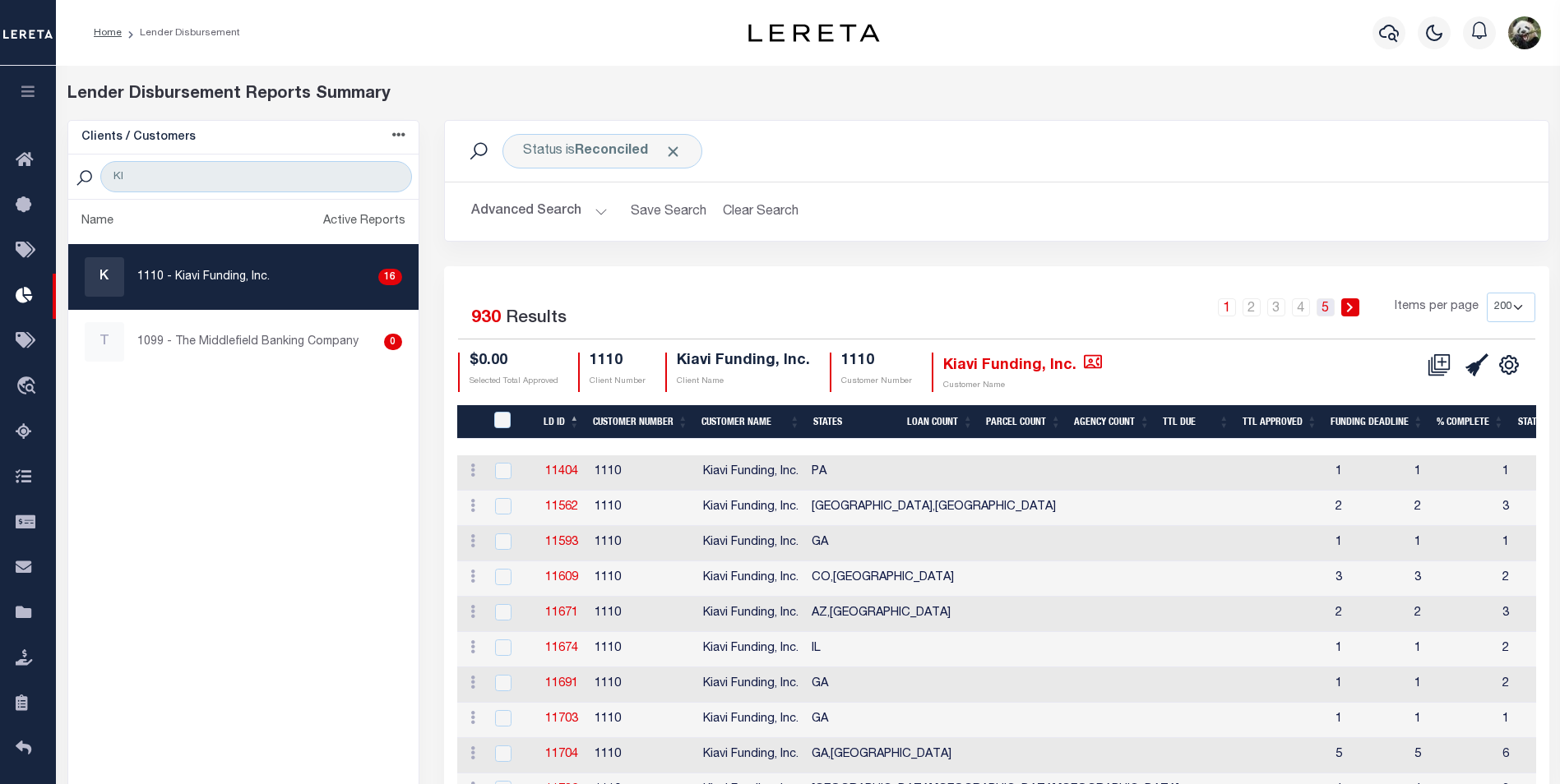
click at [1321, 310] on link "5" at bounding box center [1326, 307] width 18 height 18
click at [1329, 311] on link "5" at bounding box center [1326, 307] width 18 height 18
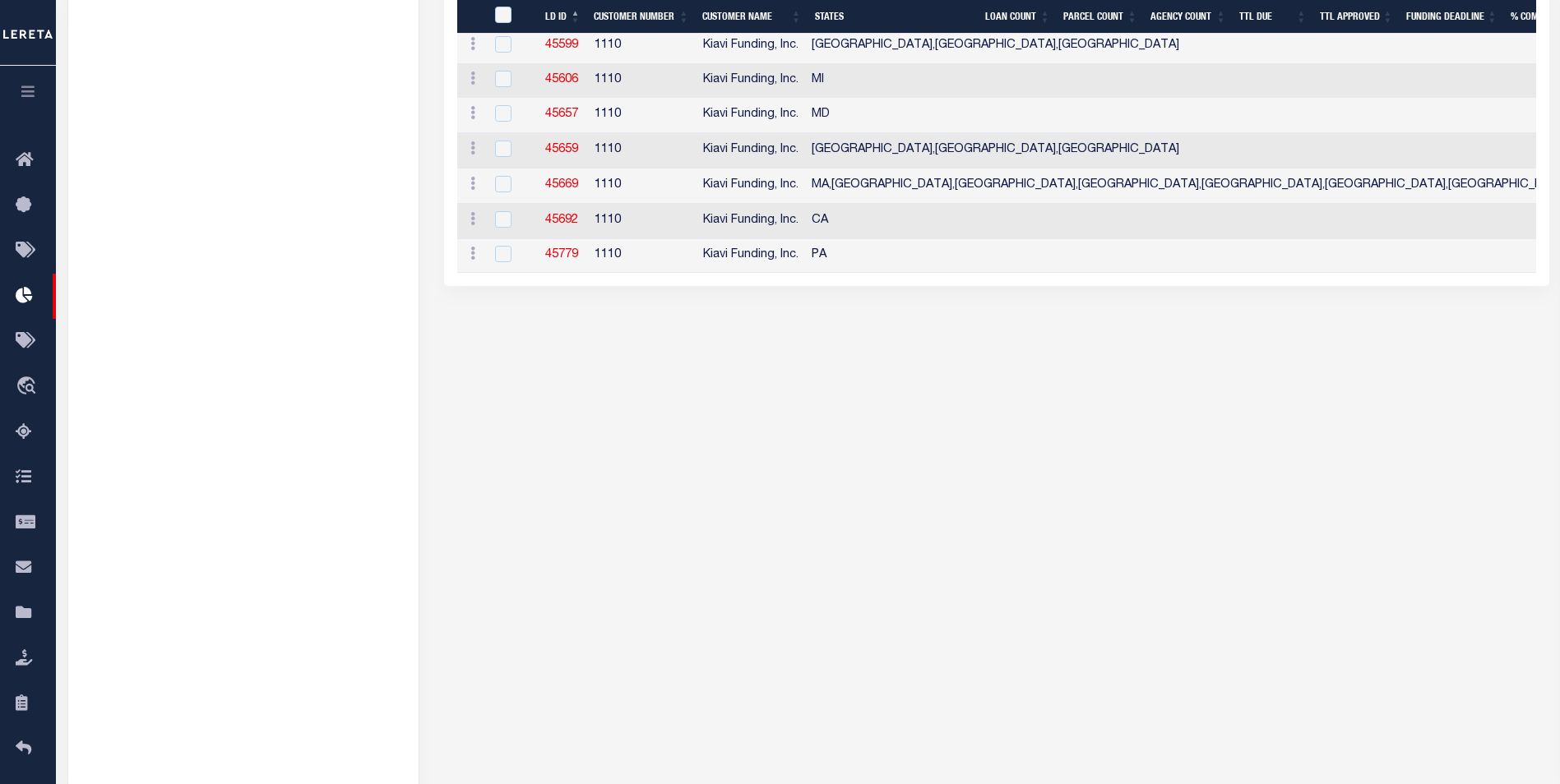
scroll to position [4522, 0]
